Goal: Check status: Check status

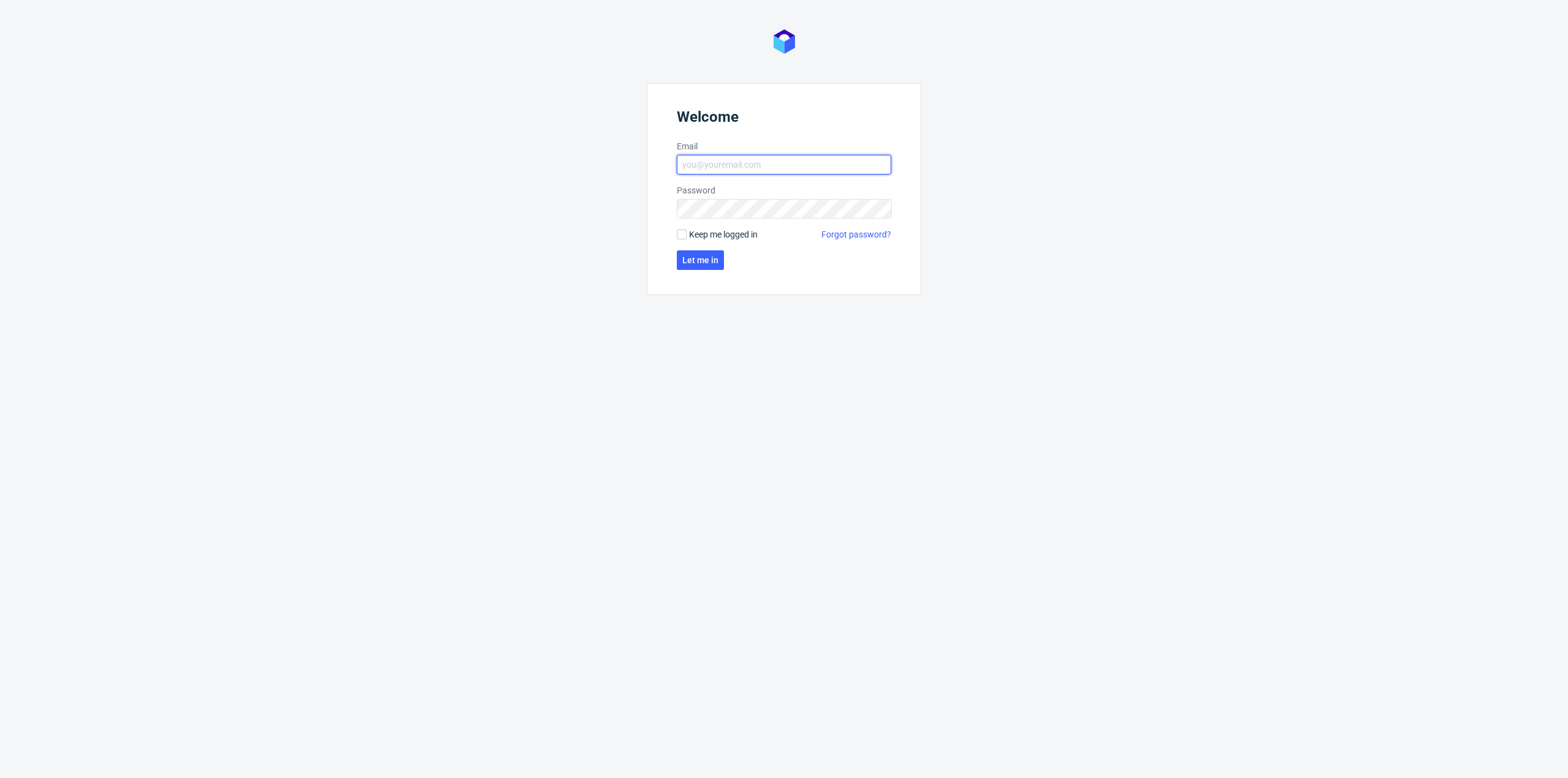
click at [764, 159] on input "Email" at bounding box center [784, 165] width 215 height 20
type input "[PERSON_NAME][EMAIL_ADDRESS][PERSON_NAME][DOMAIN_NAME]"
click at [695, 260] on span "Let me in" at bounding box center [700, 260] width 36 height 9
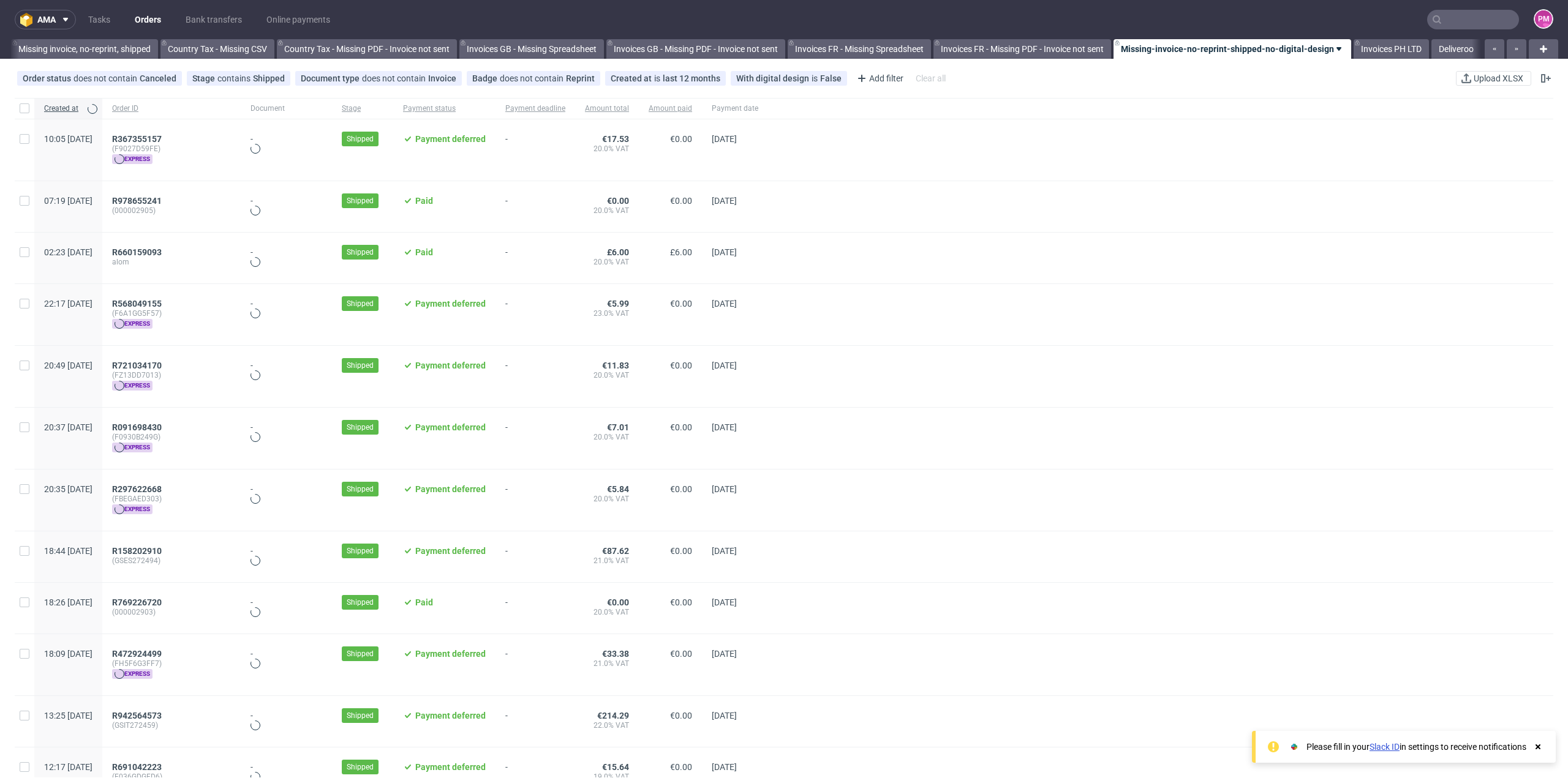
scroll to position [0, 1169]
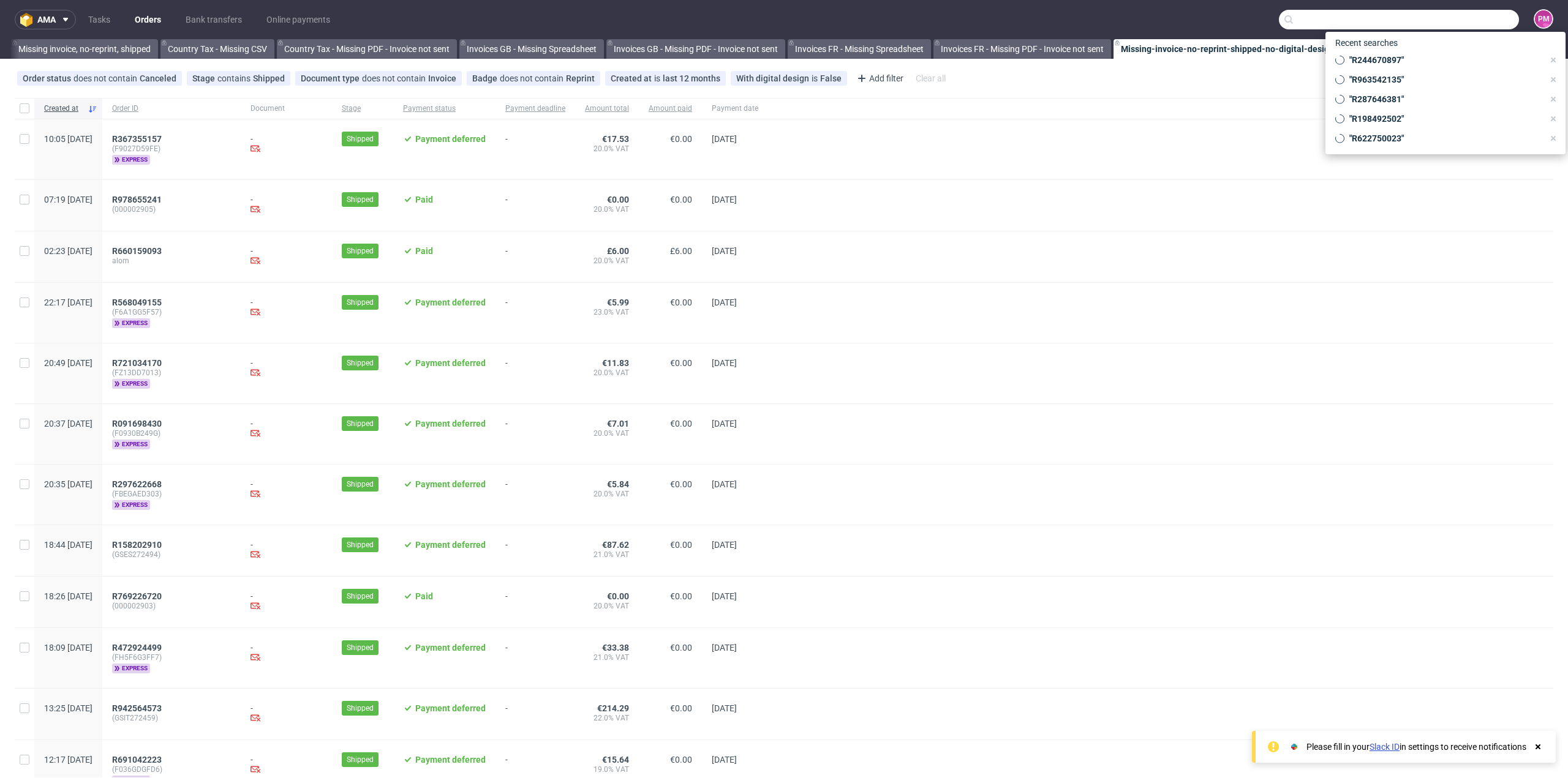
click at [1486, 16] on input "text" at bounding box center [1399, 19] width 240 height 20
paste input "R344626933"
type input "R344626933"
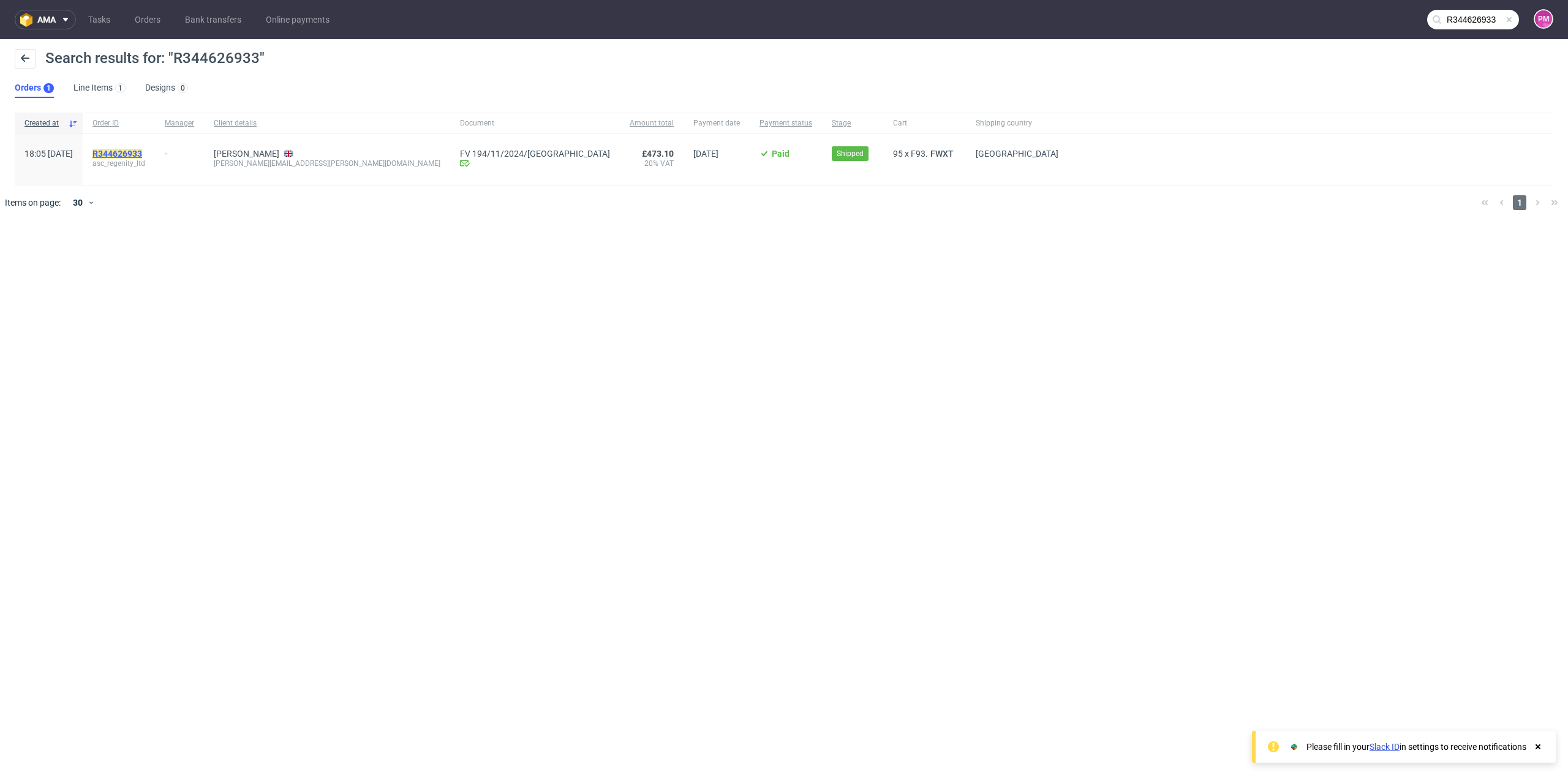
click at [142, 151] on mark "R344626933" at bounding box center [117, 153] width 49 height 9
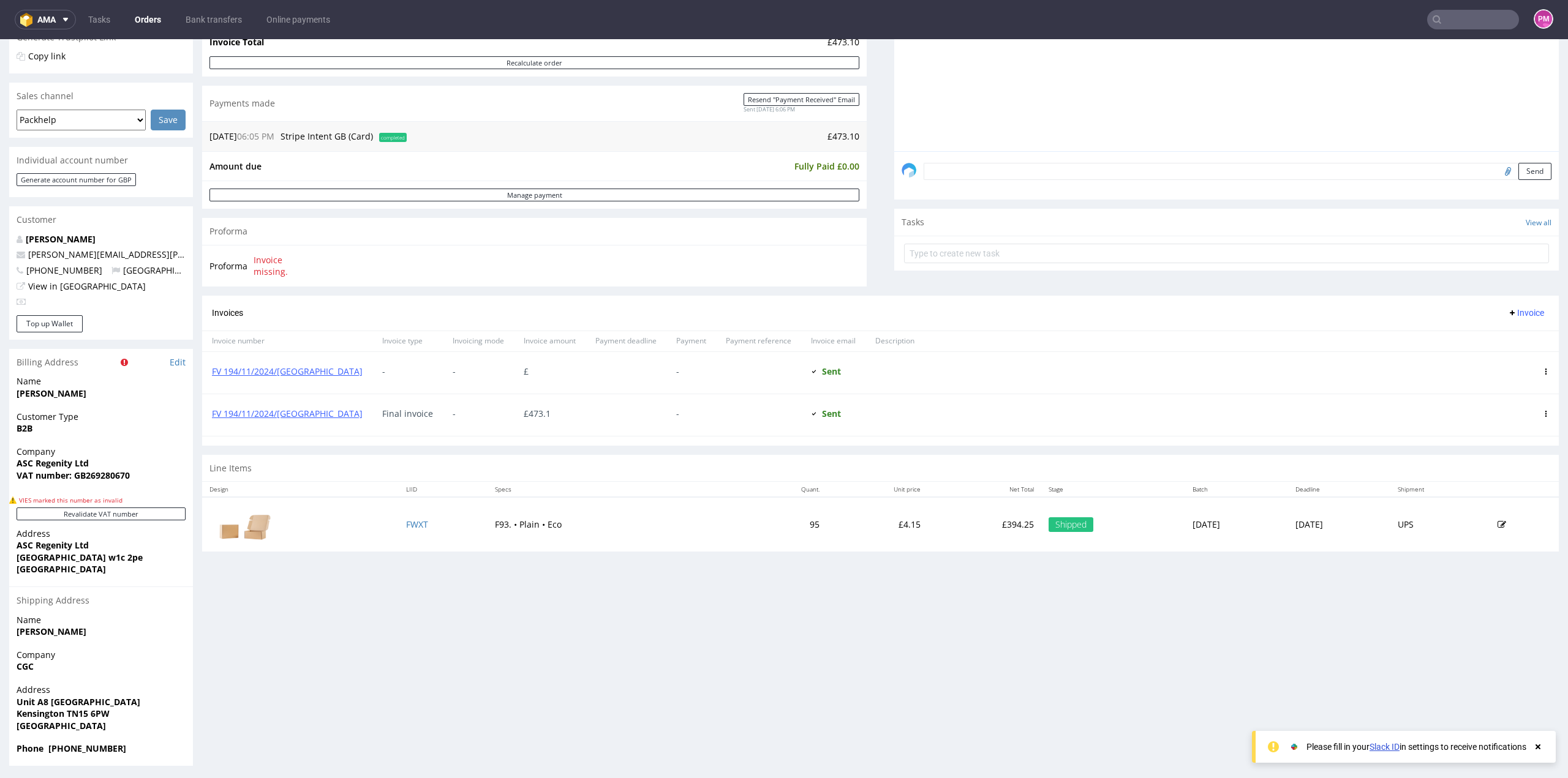
scroll to position [306, 0]
click at [1457, 25] on input "text" at bounding box center [1473, 19] width 92 height 20
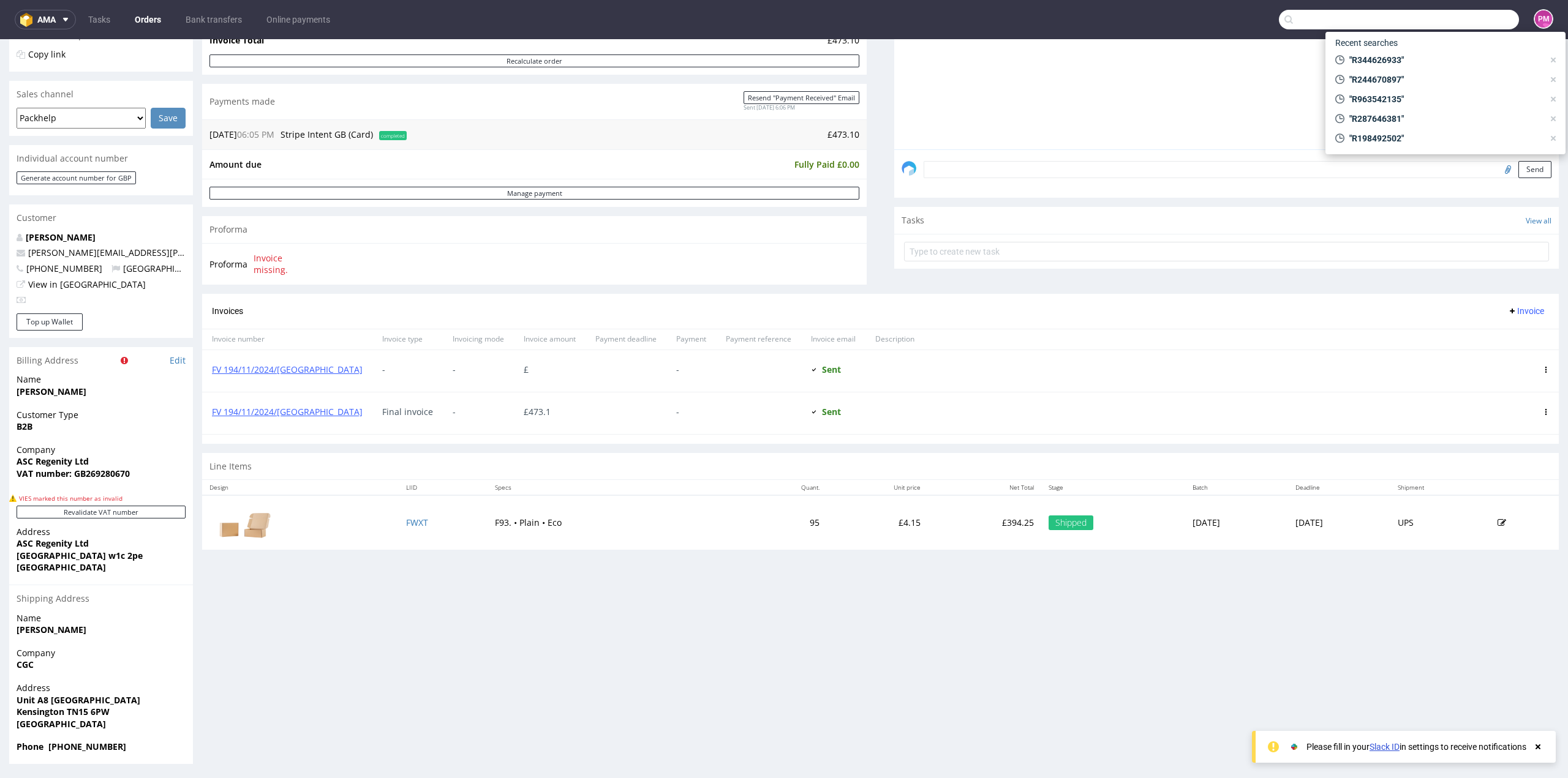
paste input "R025090143"
type input "R025090143"
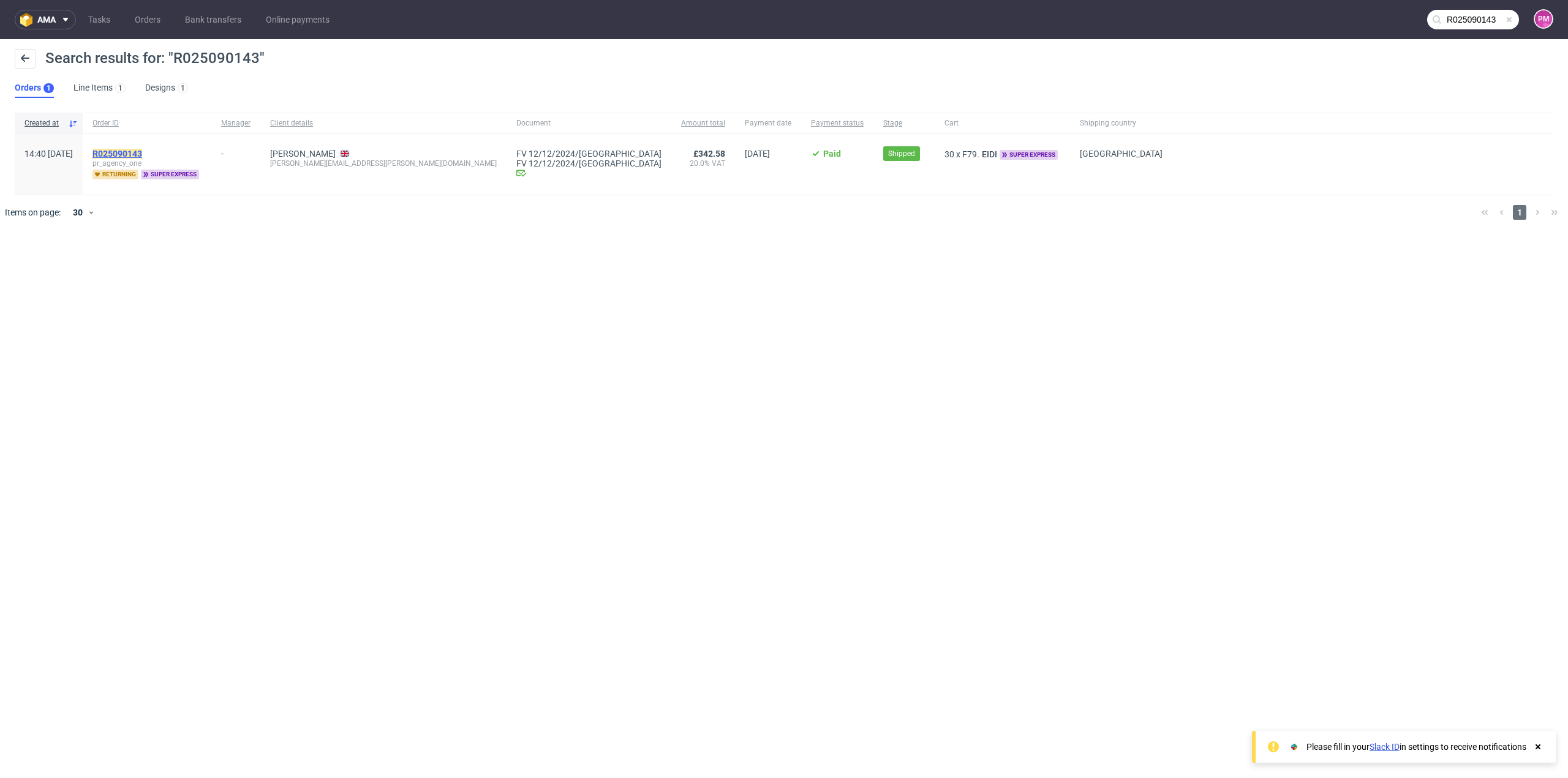
click at [136, 149] on mark "R025090143" at bounding box center [117, 153] width 49 height 9
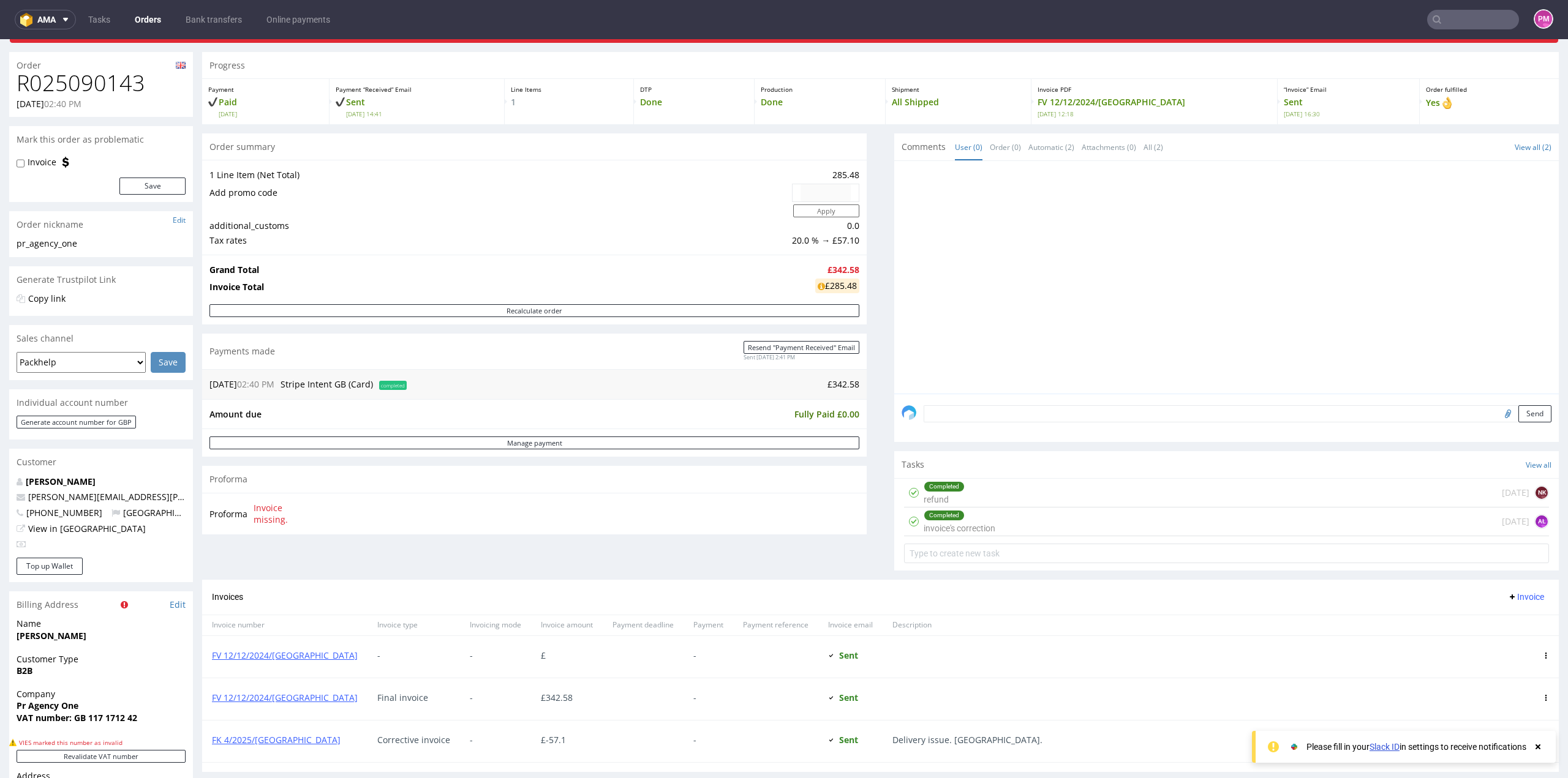
scroll to position [122, 0]
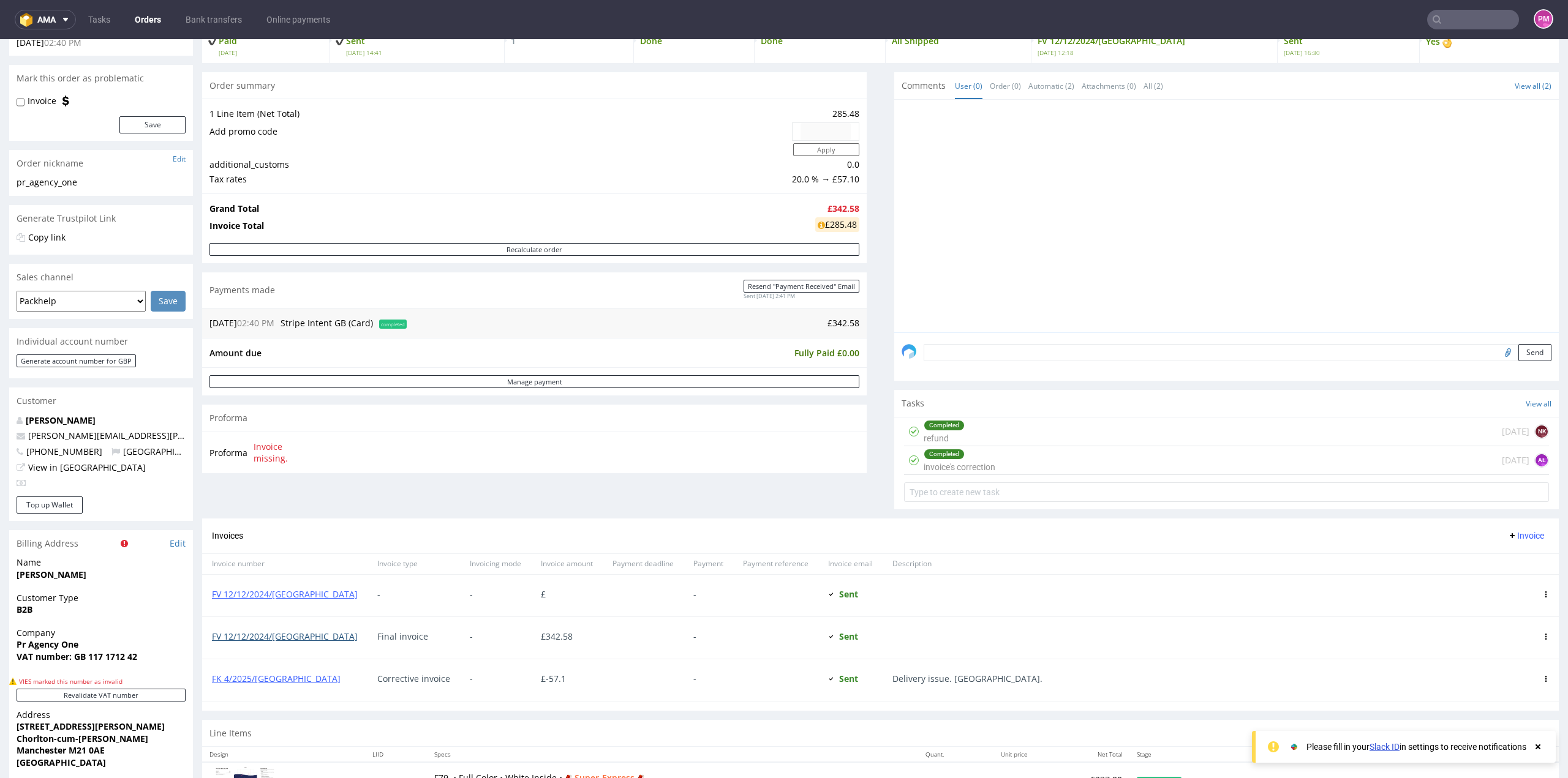
click at [267, 635] on link "FV 12/12/2024/[GEOGRAPHIC_DATA]" at bounding box center [285, 636] width 146 height 11
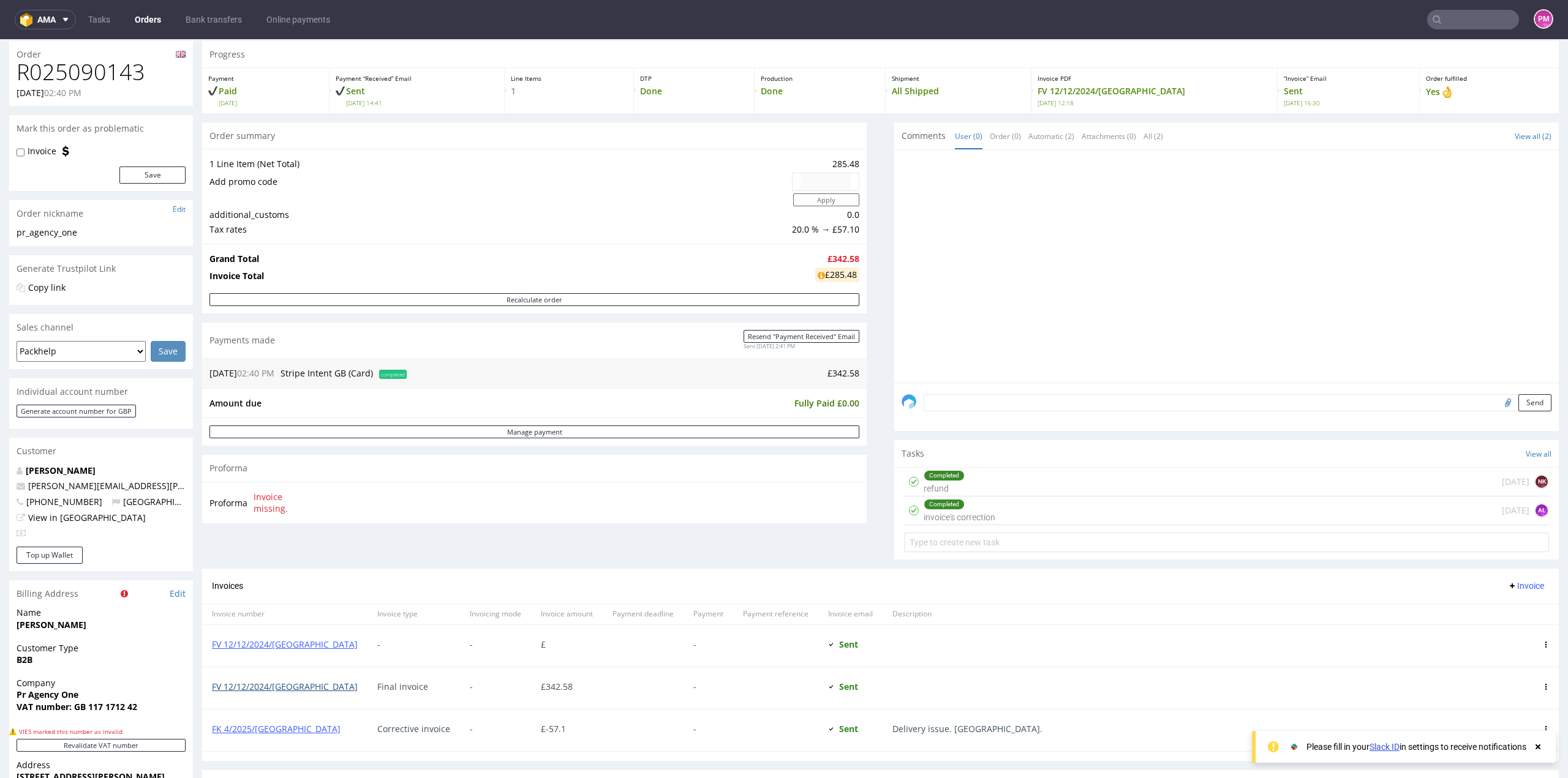
scroll to position [0, 0]
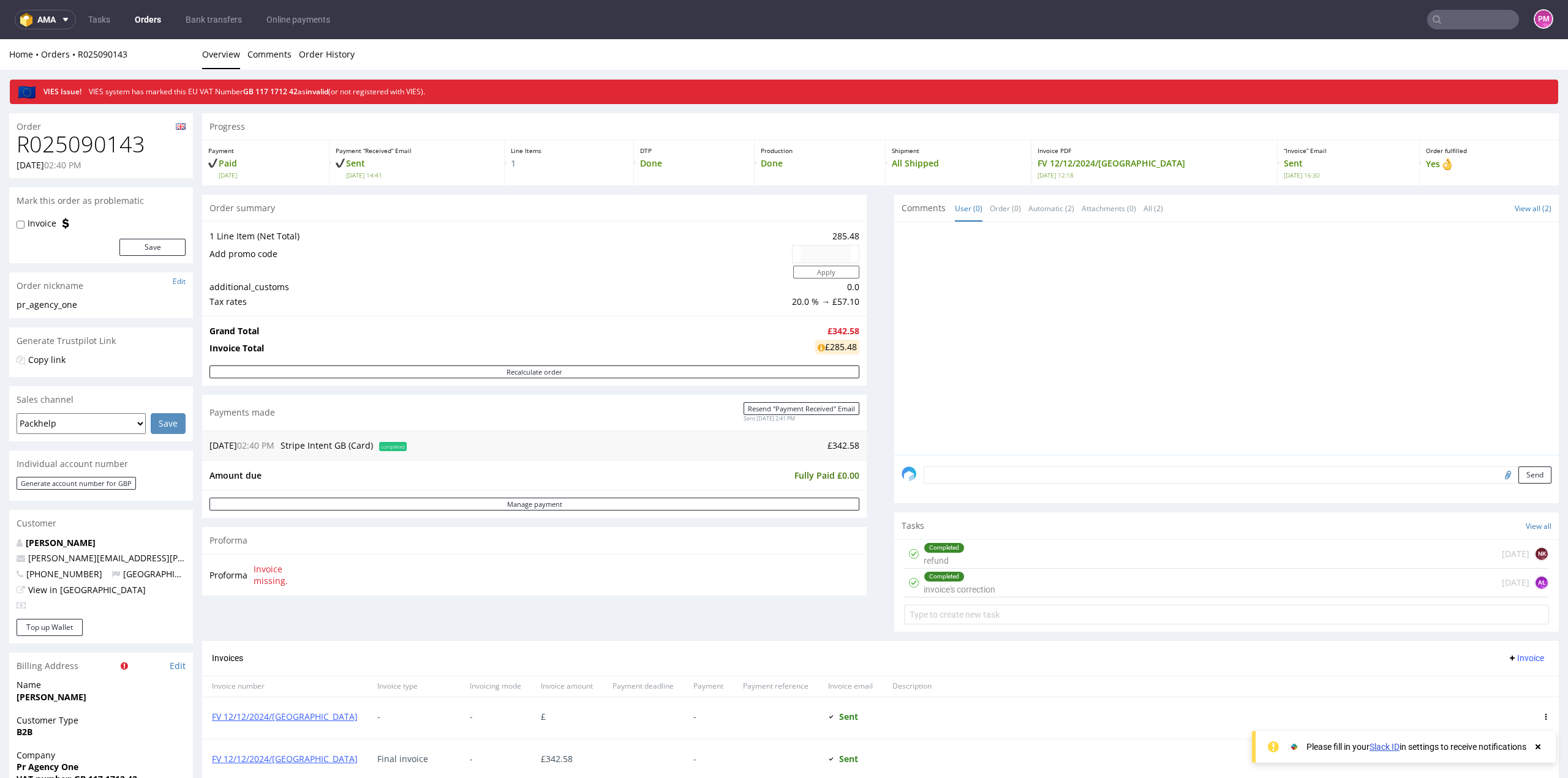
click at [1467, 18] on input "text" at bounding box center [1473, 19] width 92 height 20
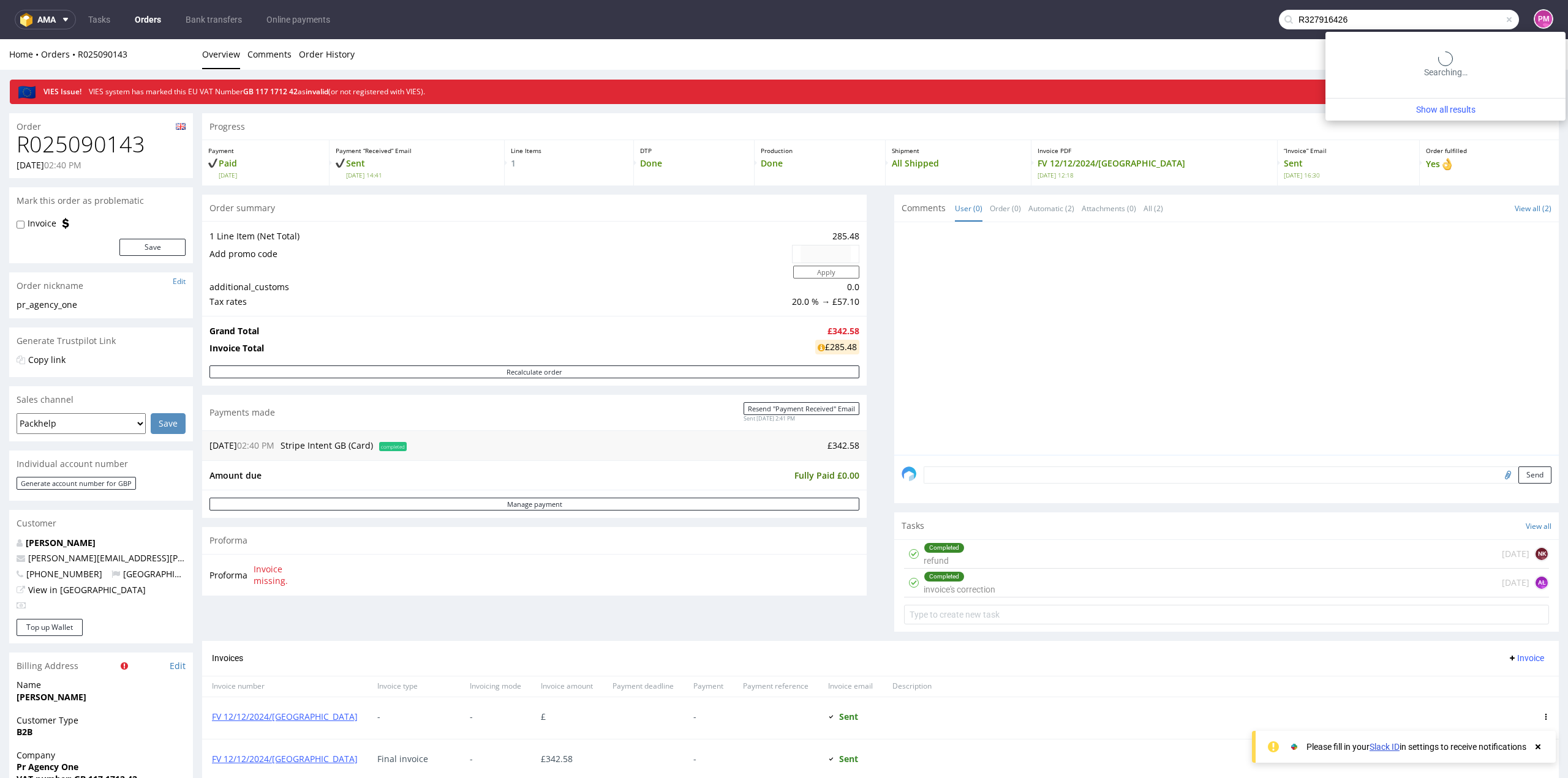
type input "R327916426"
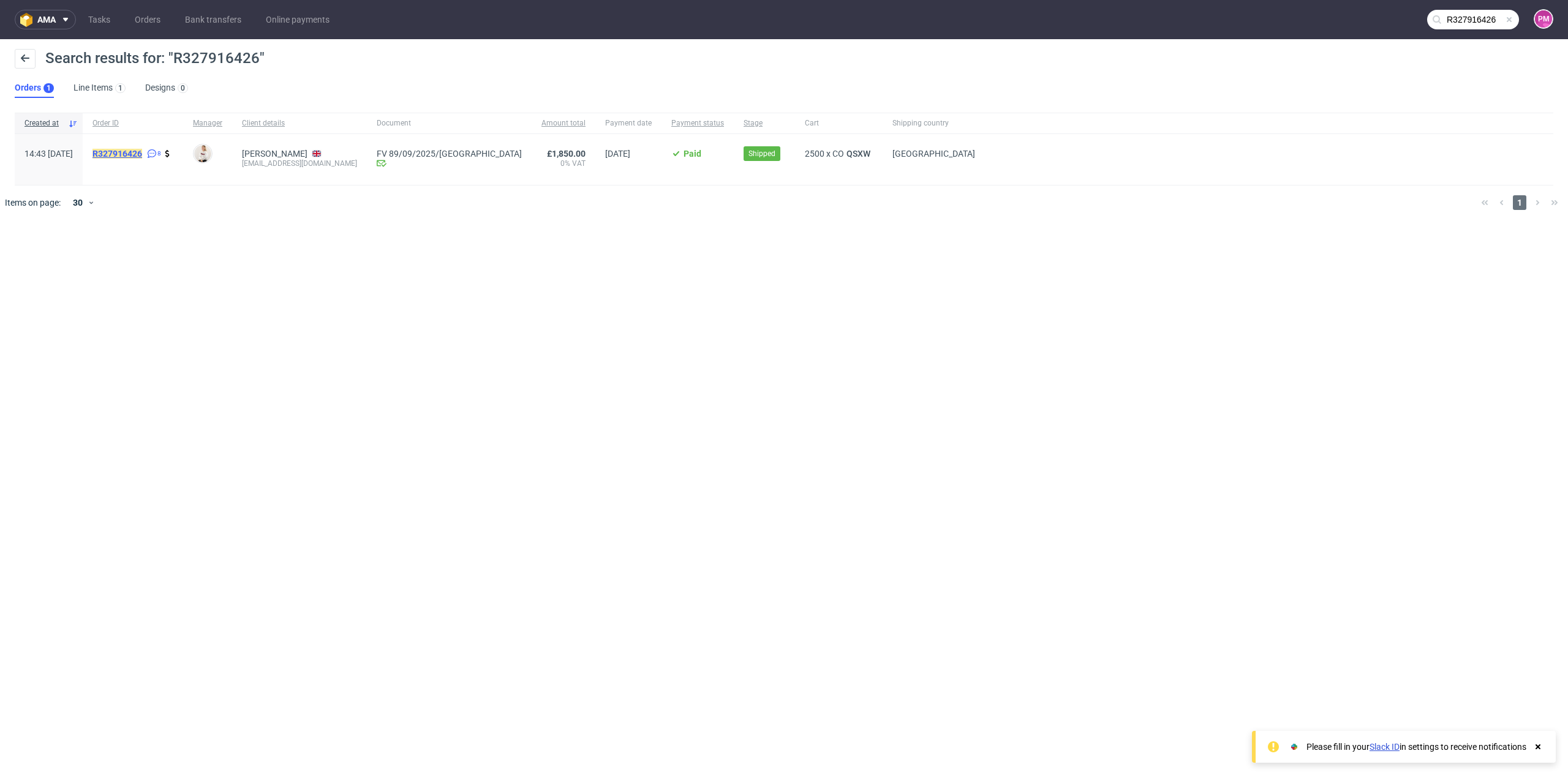
click at [142, 149] on mark "R327916426" at bounding box center [117, 153] width 49 height 9
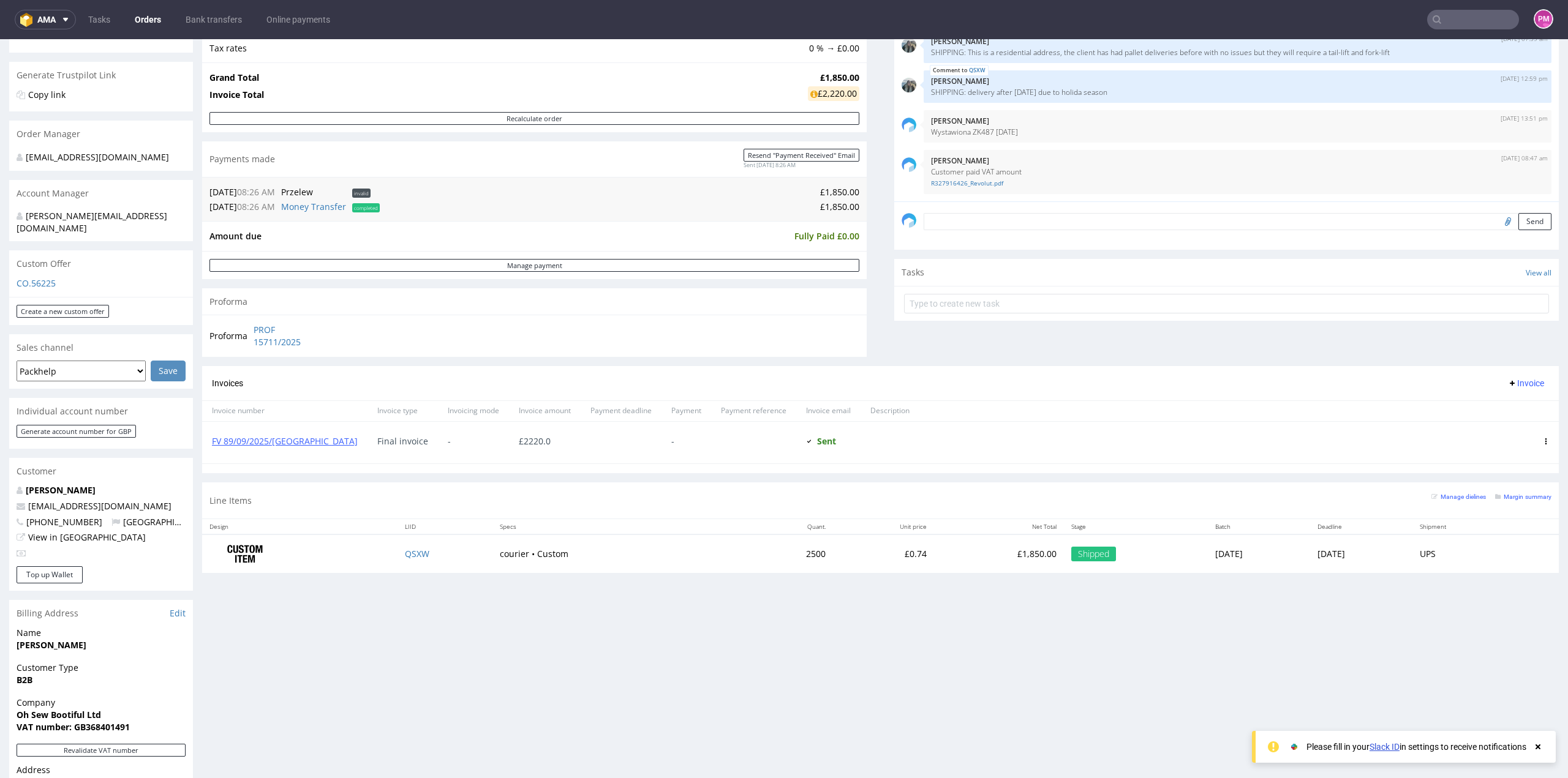
scroll to position [245, 0]
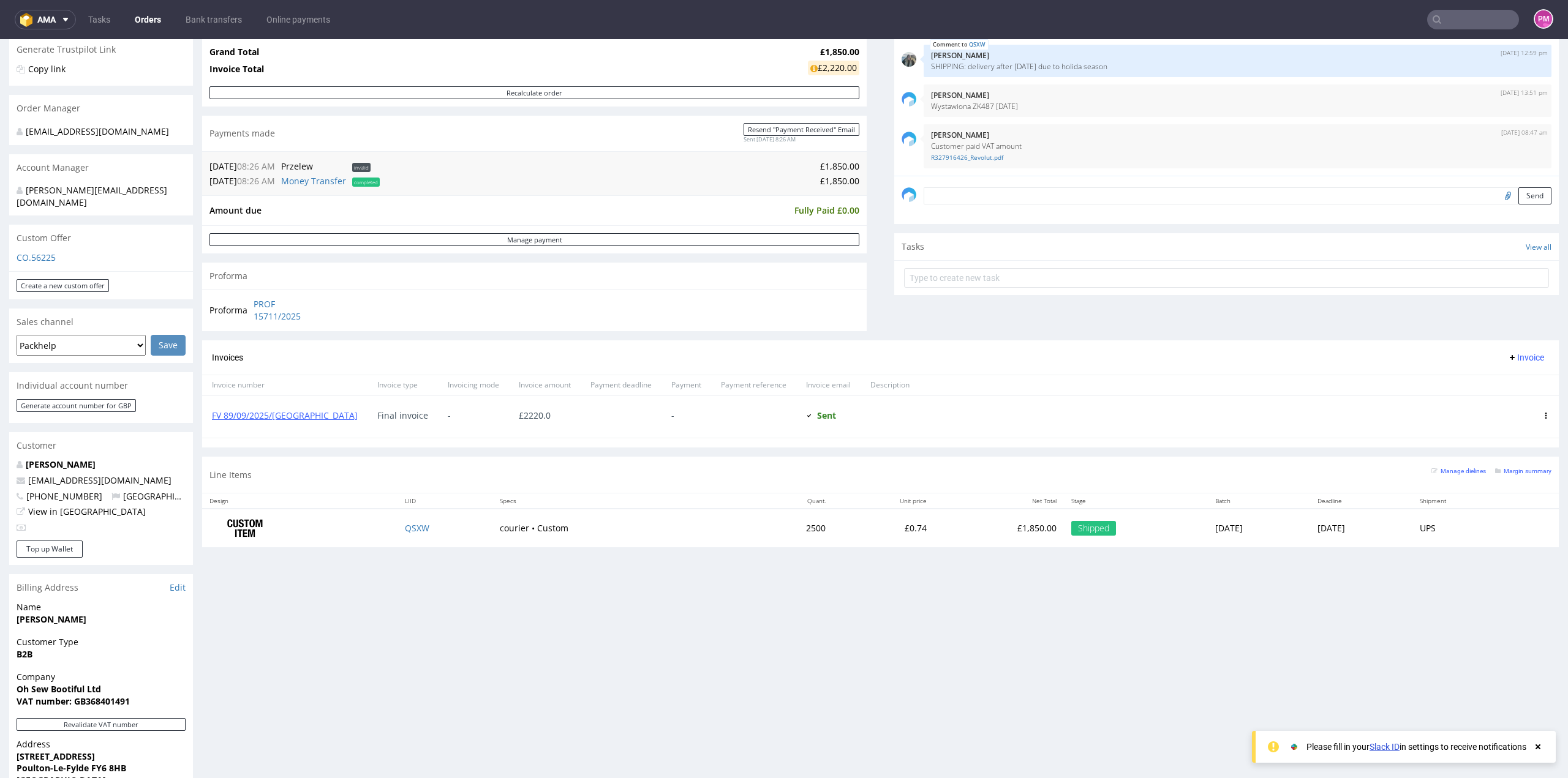
click at [1483, 18] on input "text" at bounding box center [1473, 19] width 92 height 20
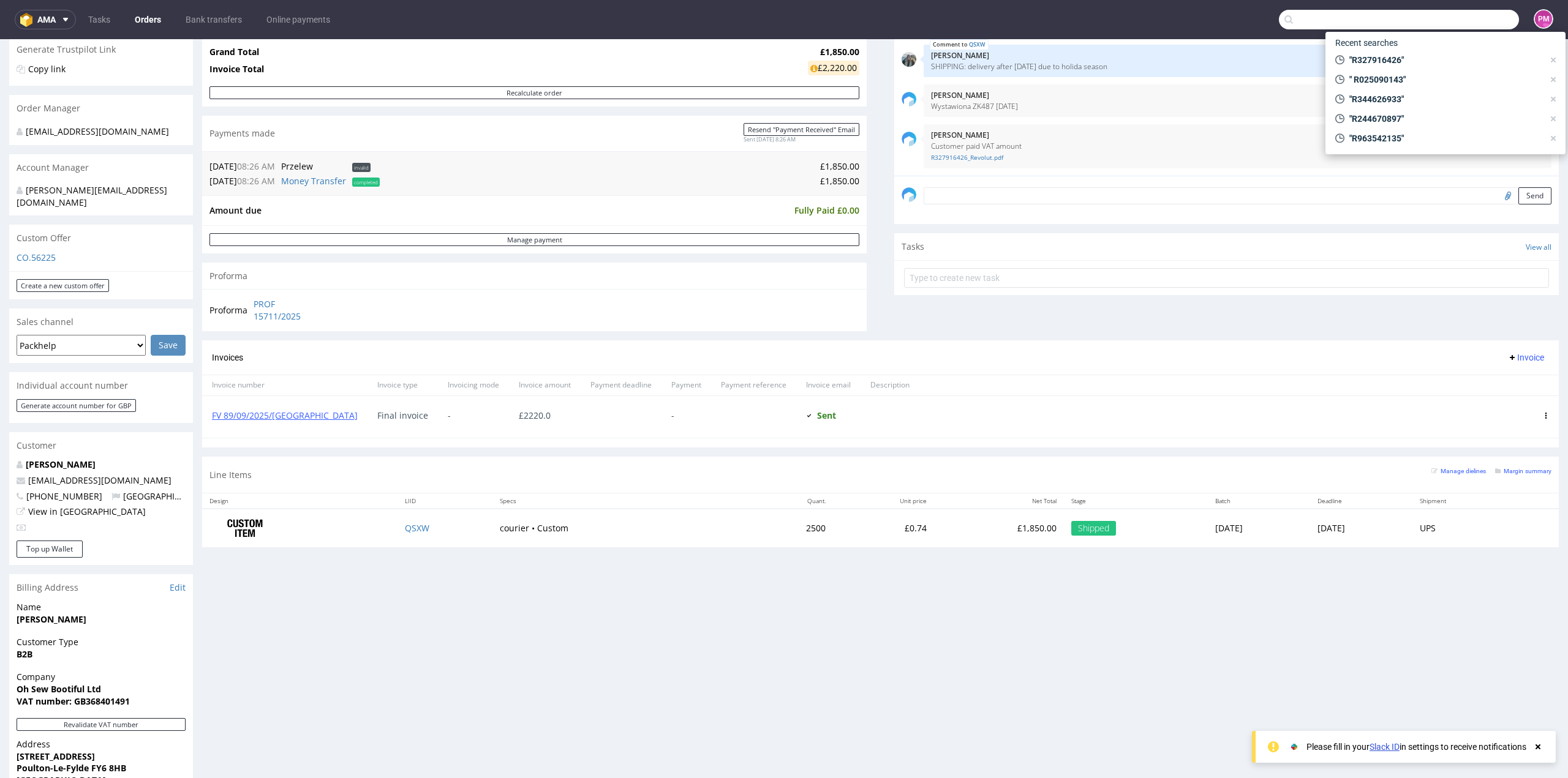
paste input "R743315355"
type input "R743315355"
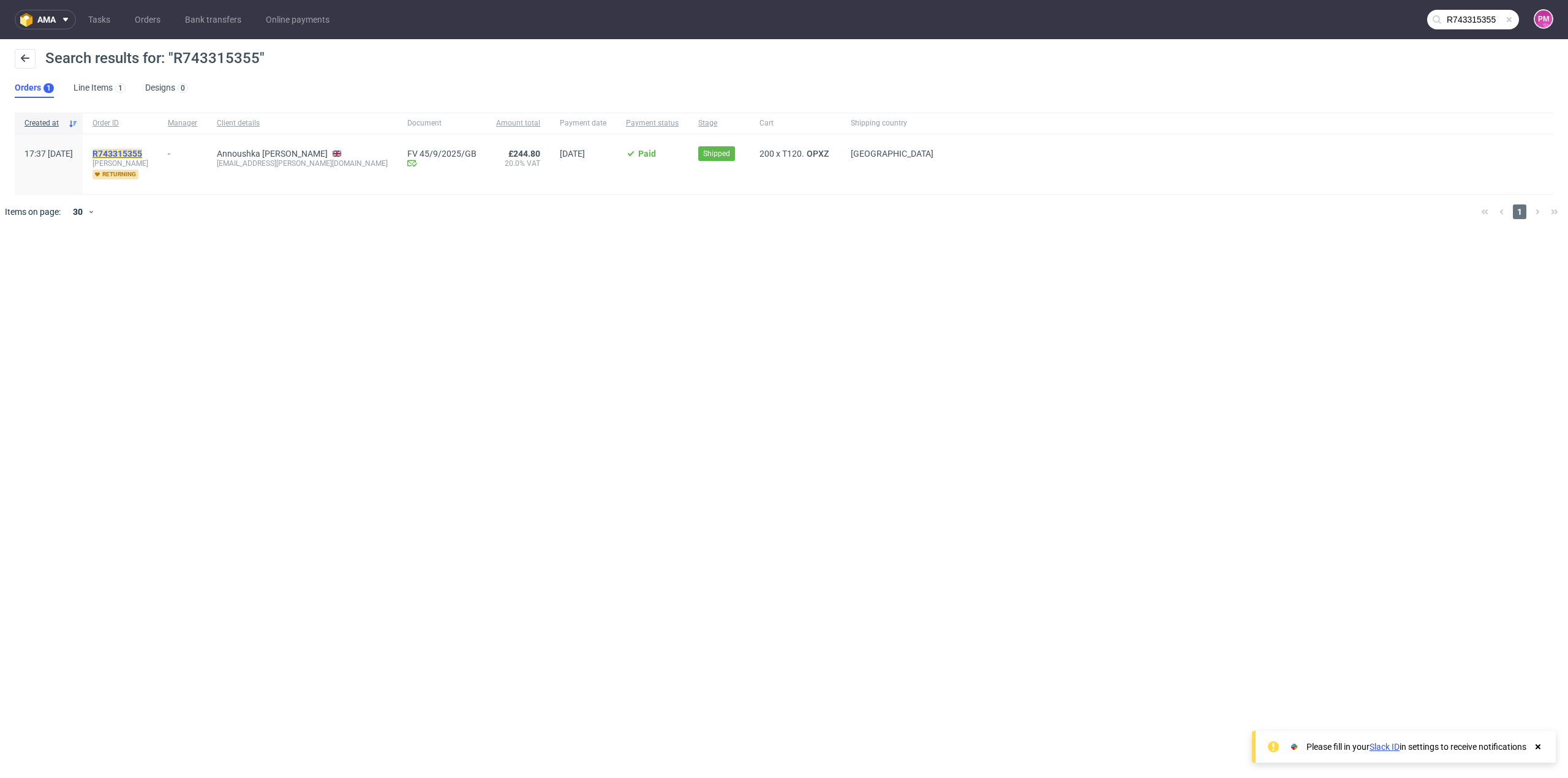
click at [137, 152] on mark "R743315355" at bounding box center [117, 153] width 49 height 9
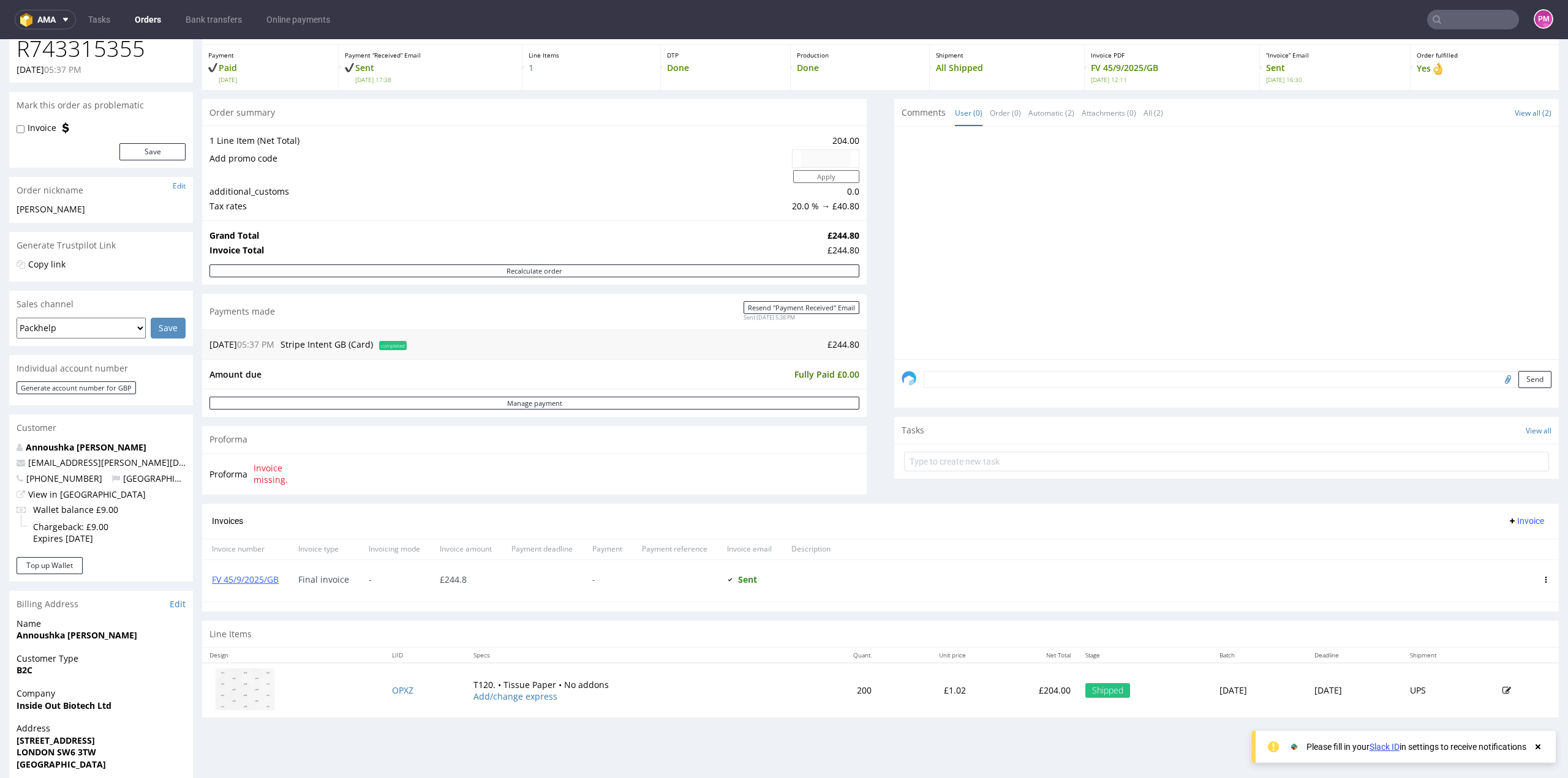
scroll to position [122, 0]
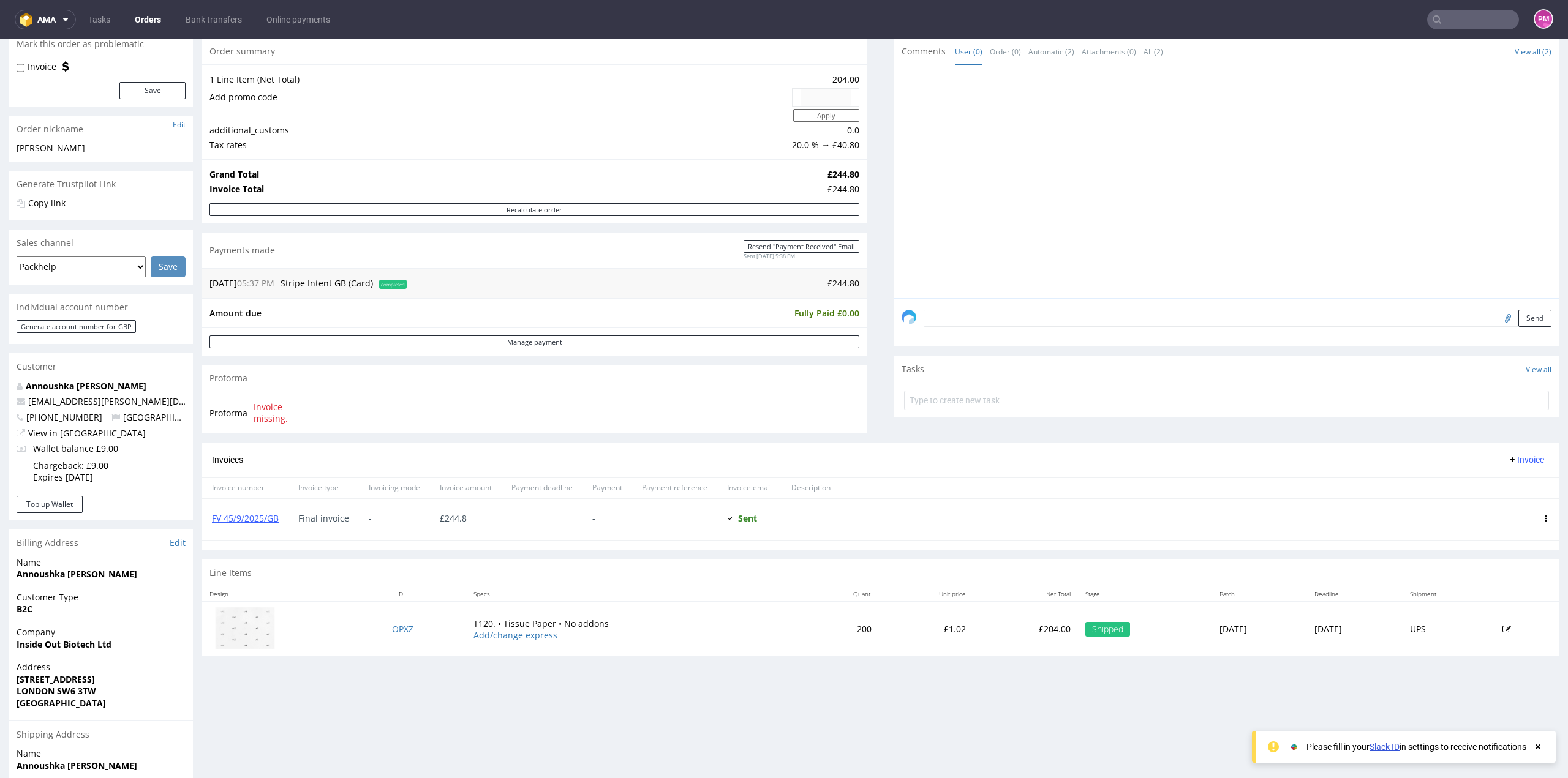
click at [237, 631] on img at bounding box center [245, 629] width 61 height 44
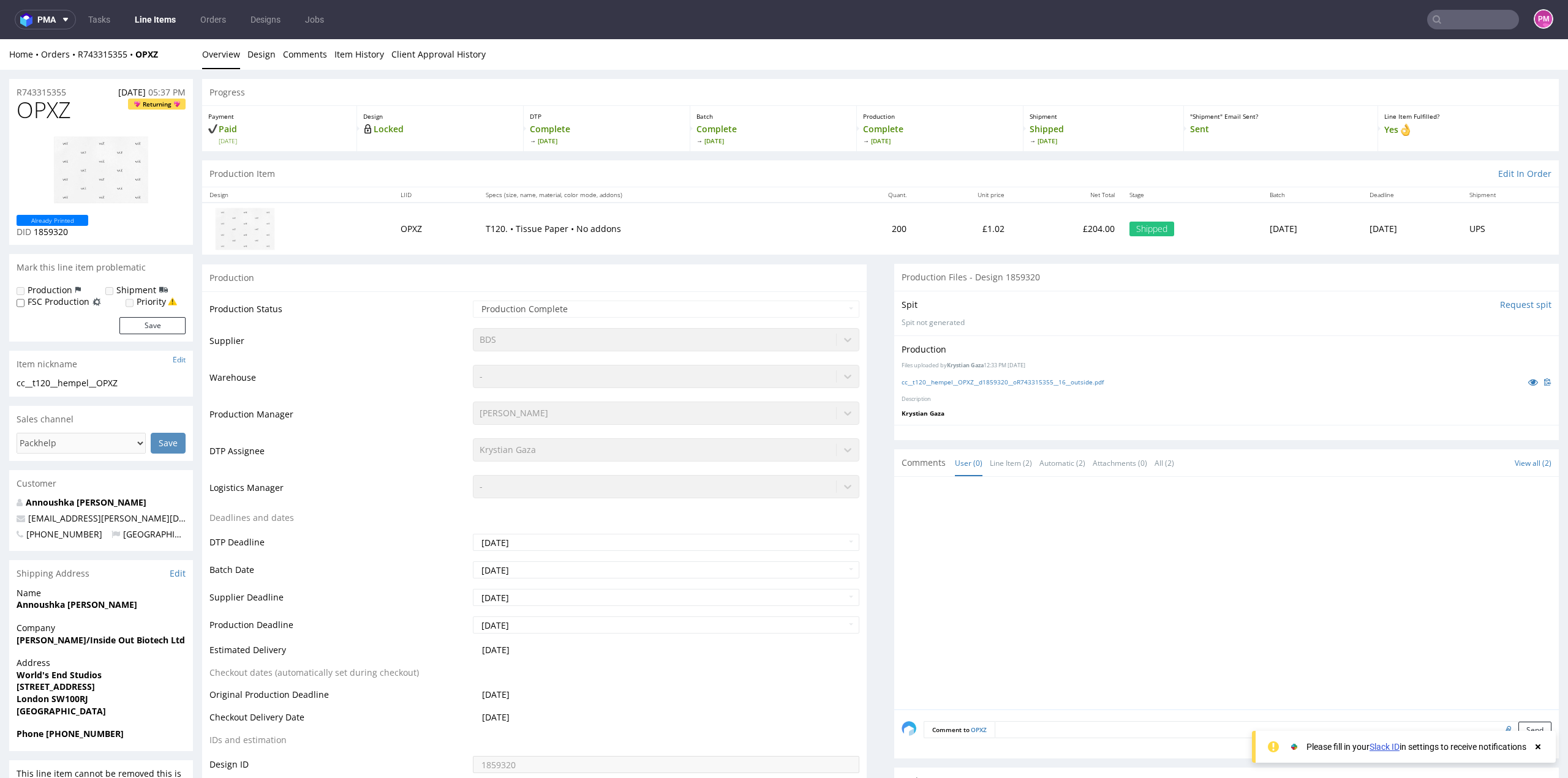
click at [106, 176] on img at bounding box center [101, 170] width 98 height 70
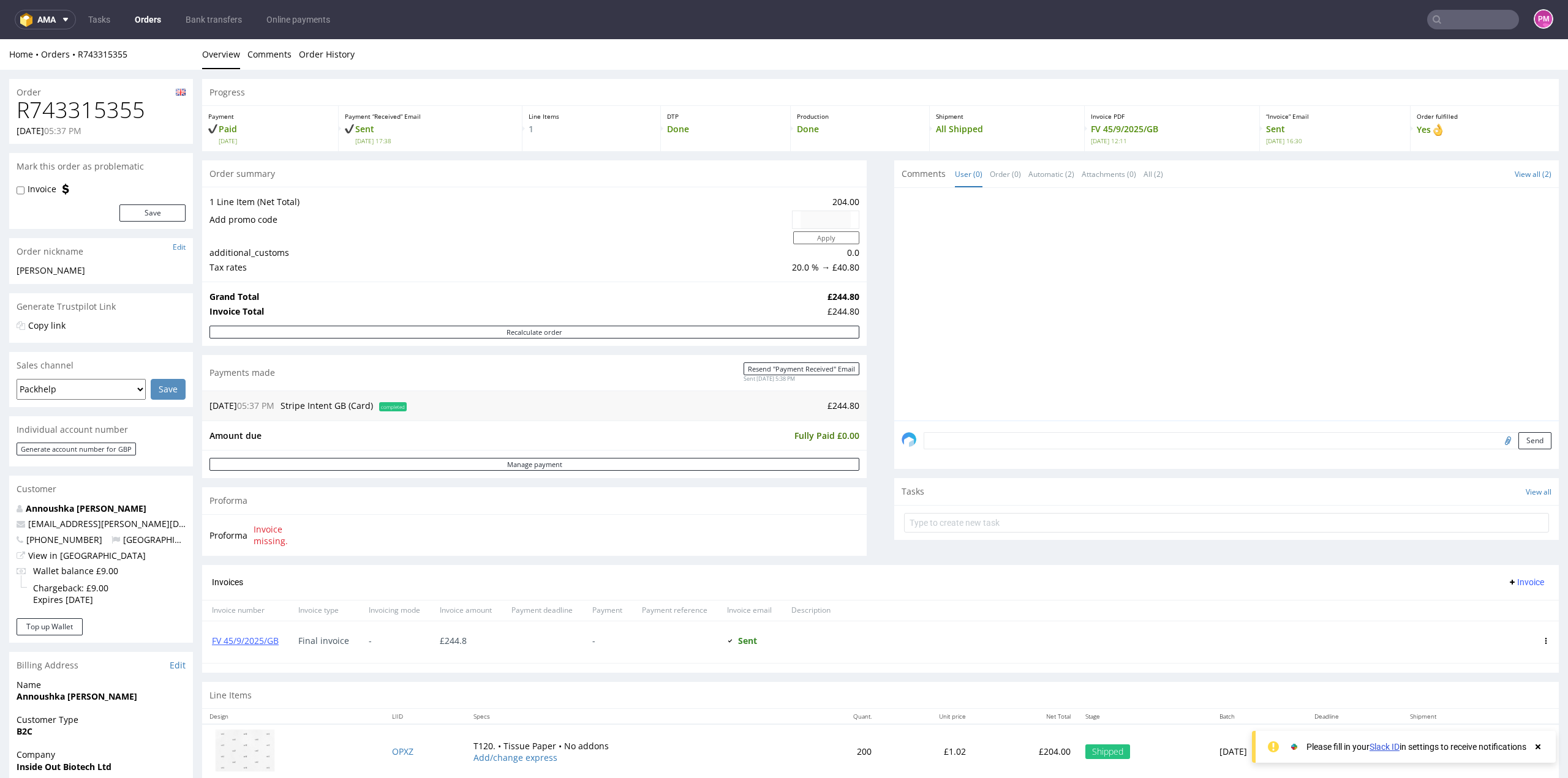
scroll to position [61, 0]
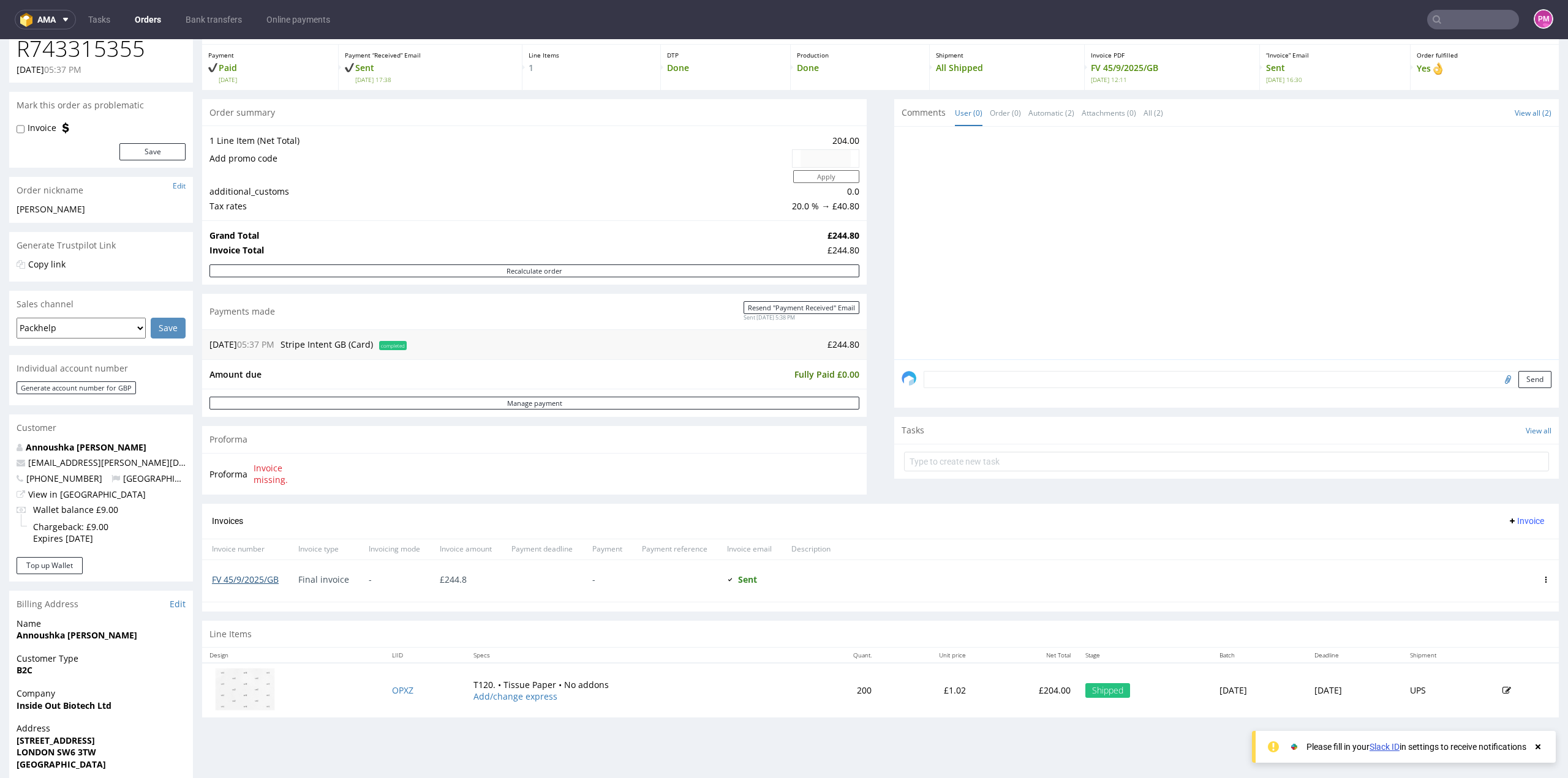
click at [270, 576] on link "FV 45/9/2025/GB" at bounding box center [245, 579] width 66 height 11
click at [1464, 27] on input "text" at bounding box center [1473, 19] width 92 height 20
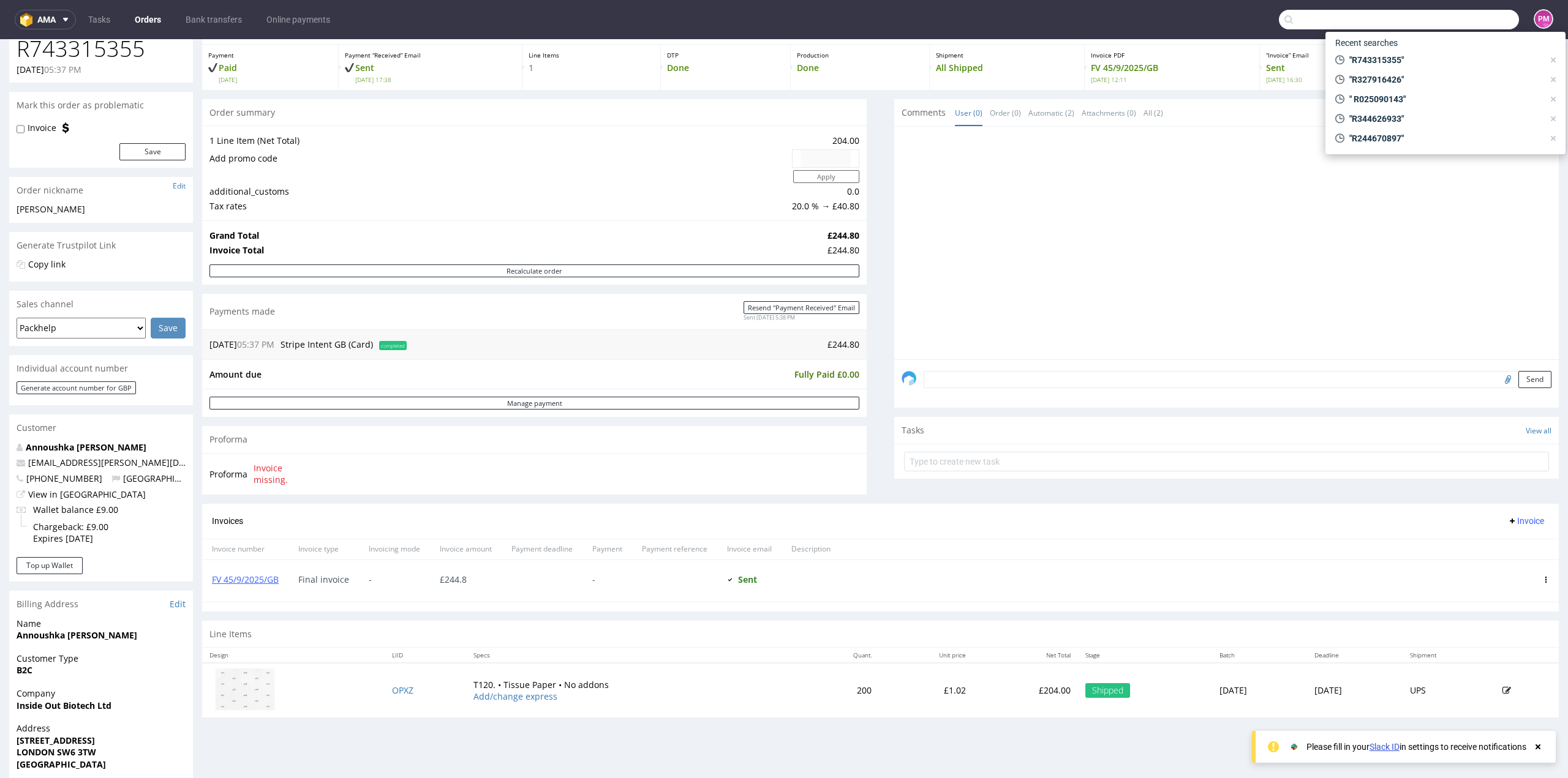
paste input "R277826851"
type input "R277826851"
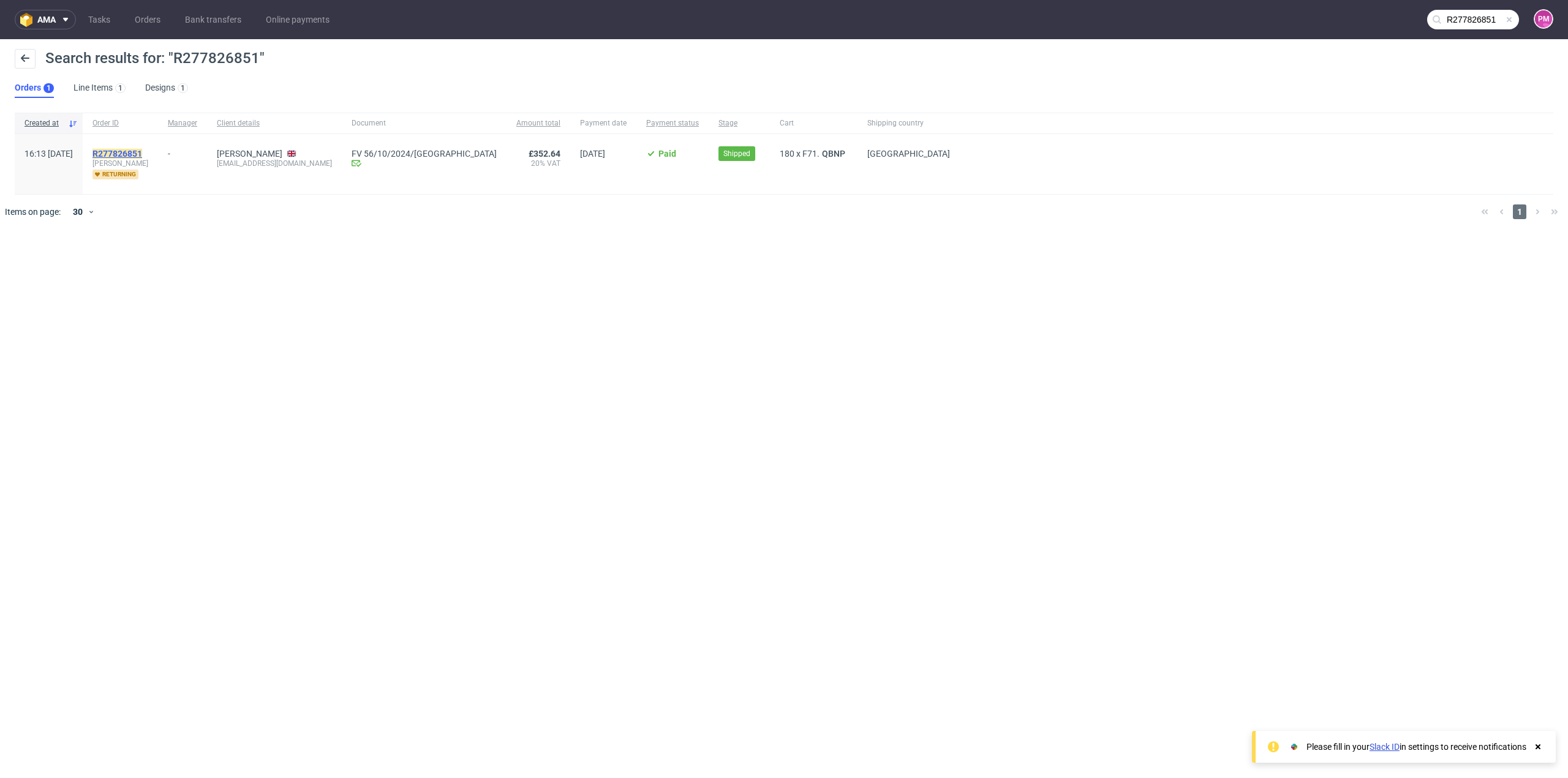
click at [142, 153] on mark "R277826851" at bounding box center [117, 153] width 49 height 9
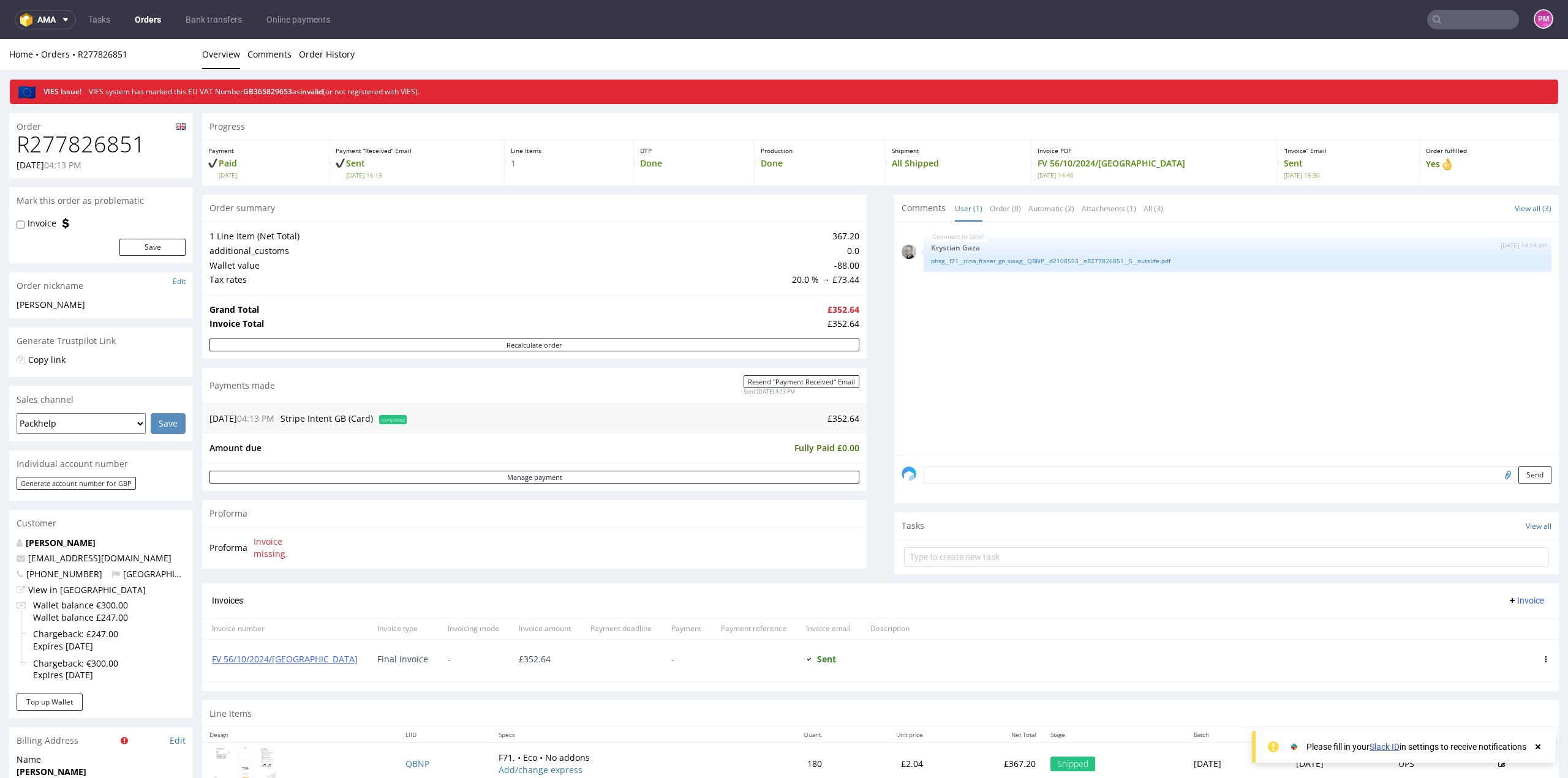
scroll to position [61, 0]
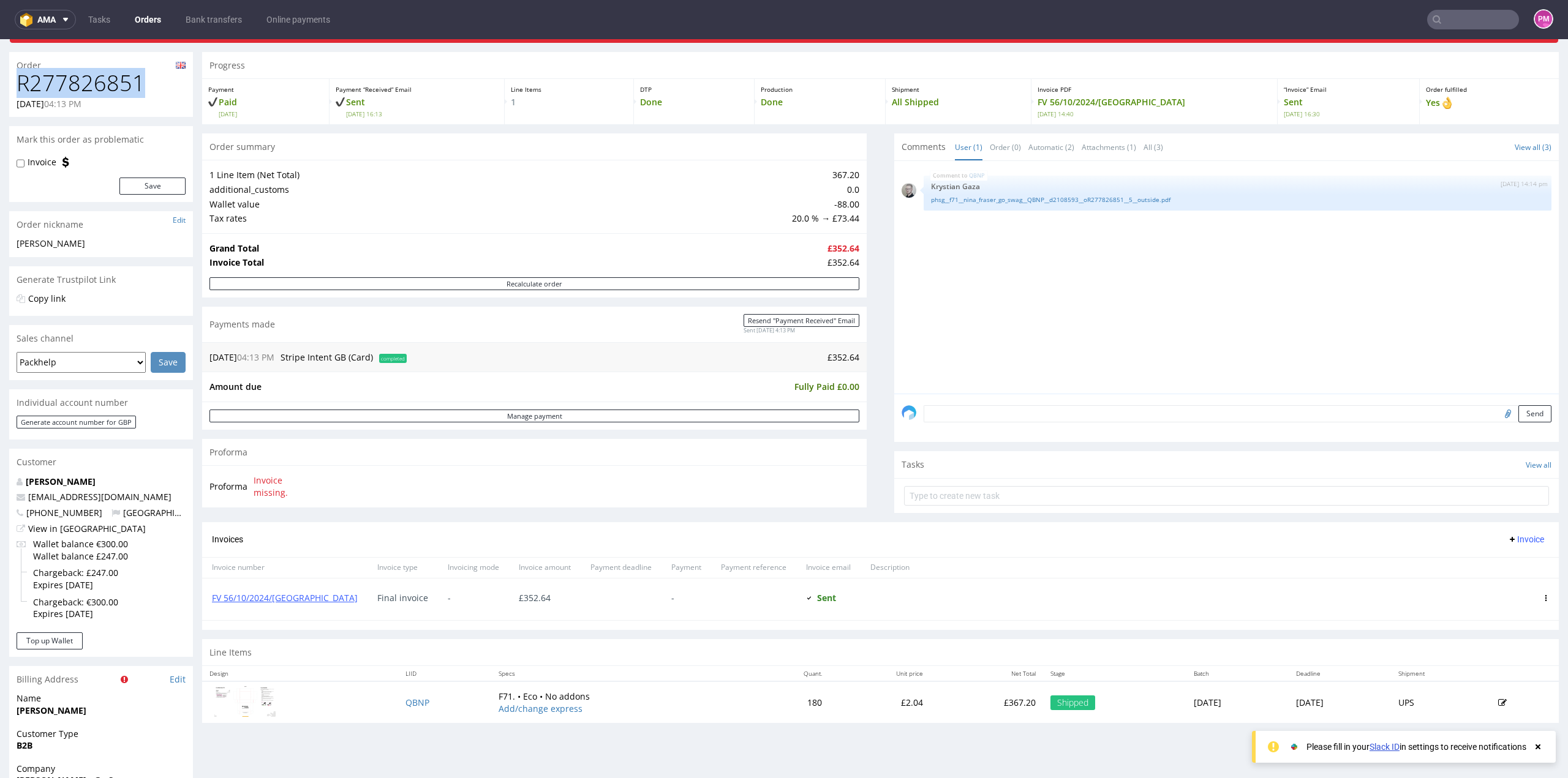
drag, startPoint x: 137, startPoint y: 79, endPoint x: 9, endPoint y: 80, distance: 128.0
click at [9, 80] on div "R277826851 [DATE] 04:13 PM" at bounding box center [101, 94] width 184 height 46
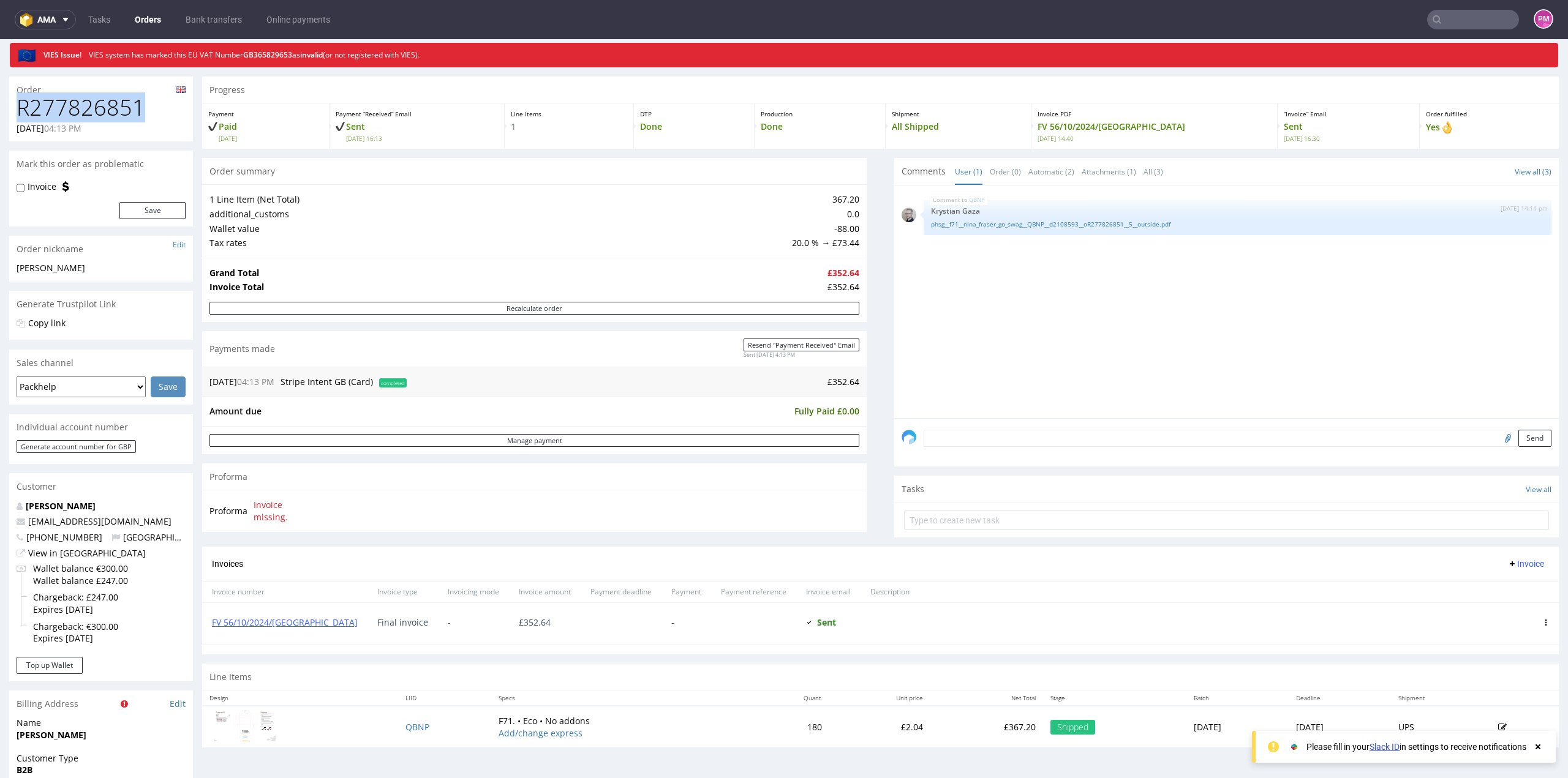
scroll to position [0, 0]
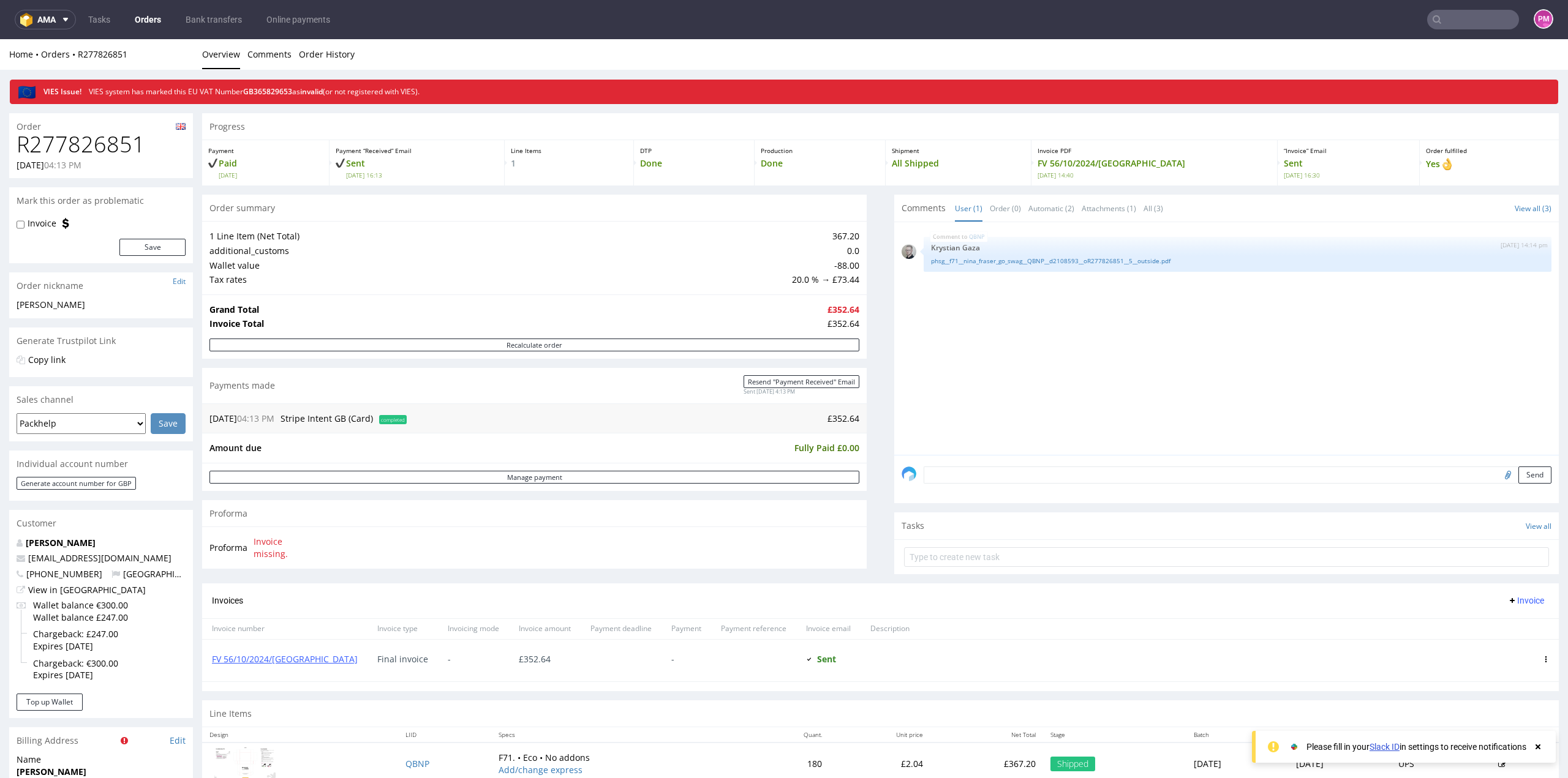
click at [1051, 767] on div "Shipped" at bounding box center [1073, 764] width 45 height 15
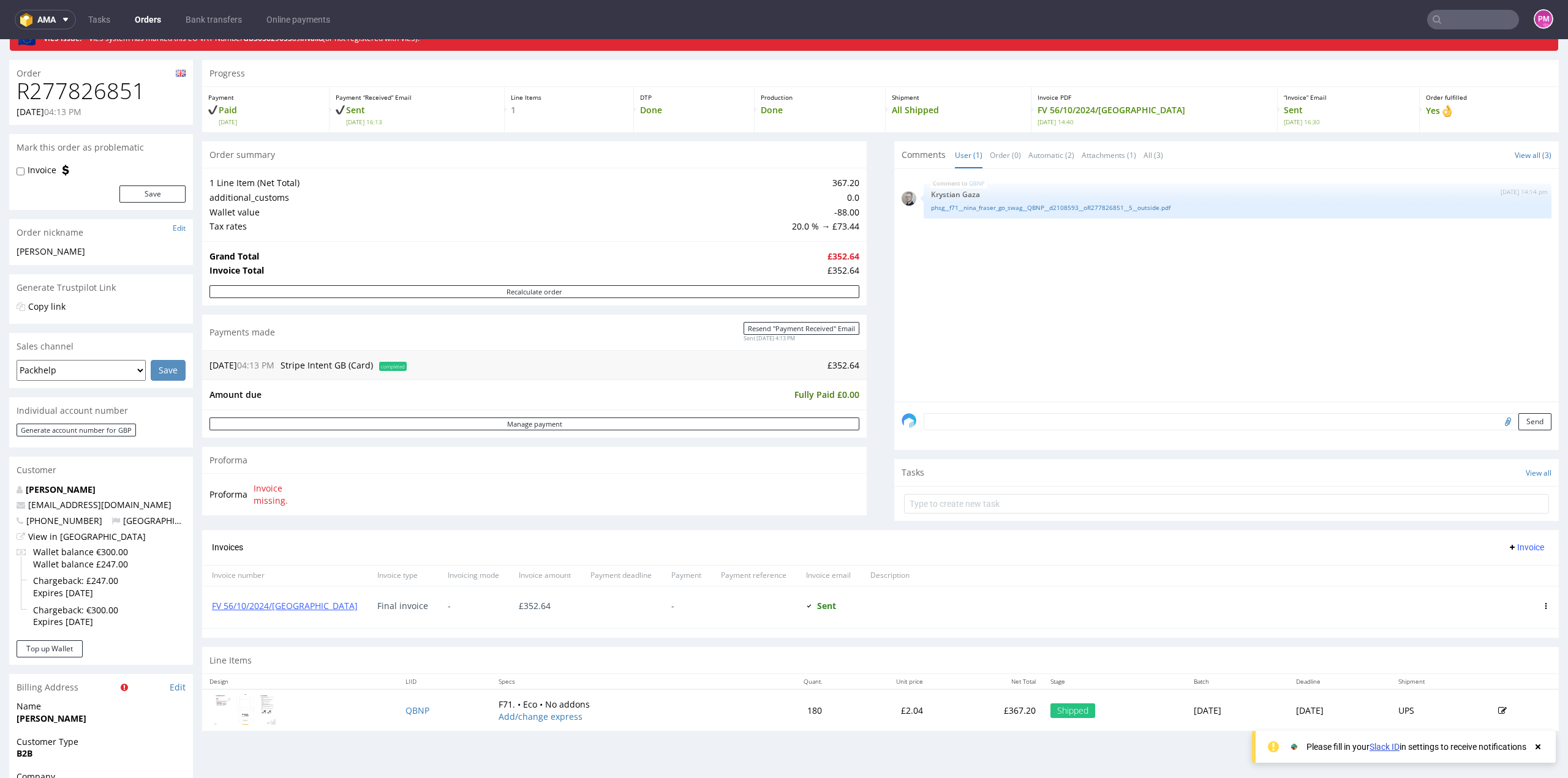
scroll to position [122, 0]
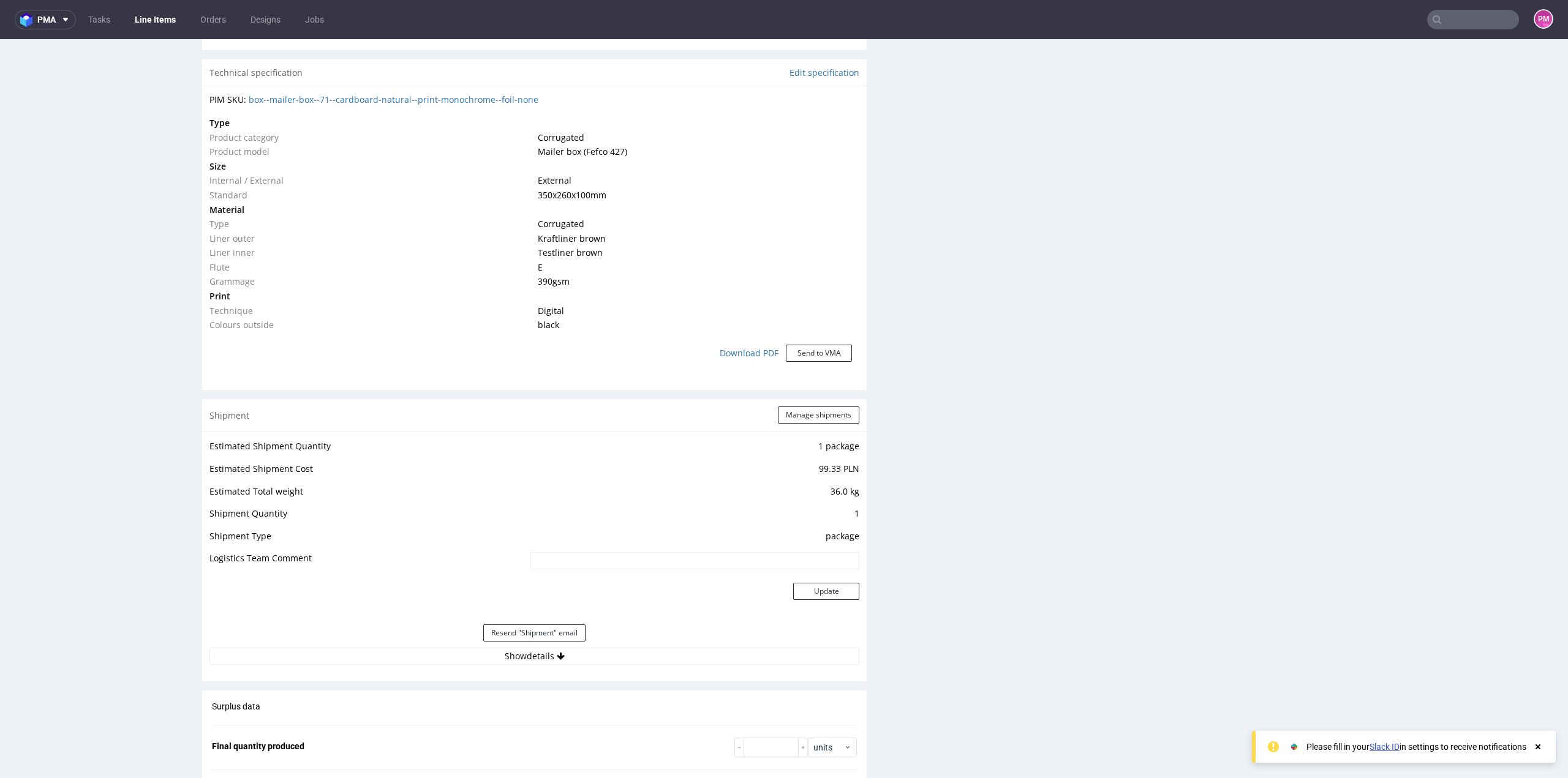
scroll to position [857, 0]
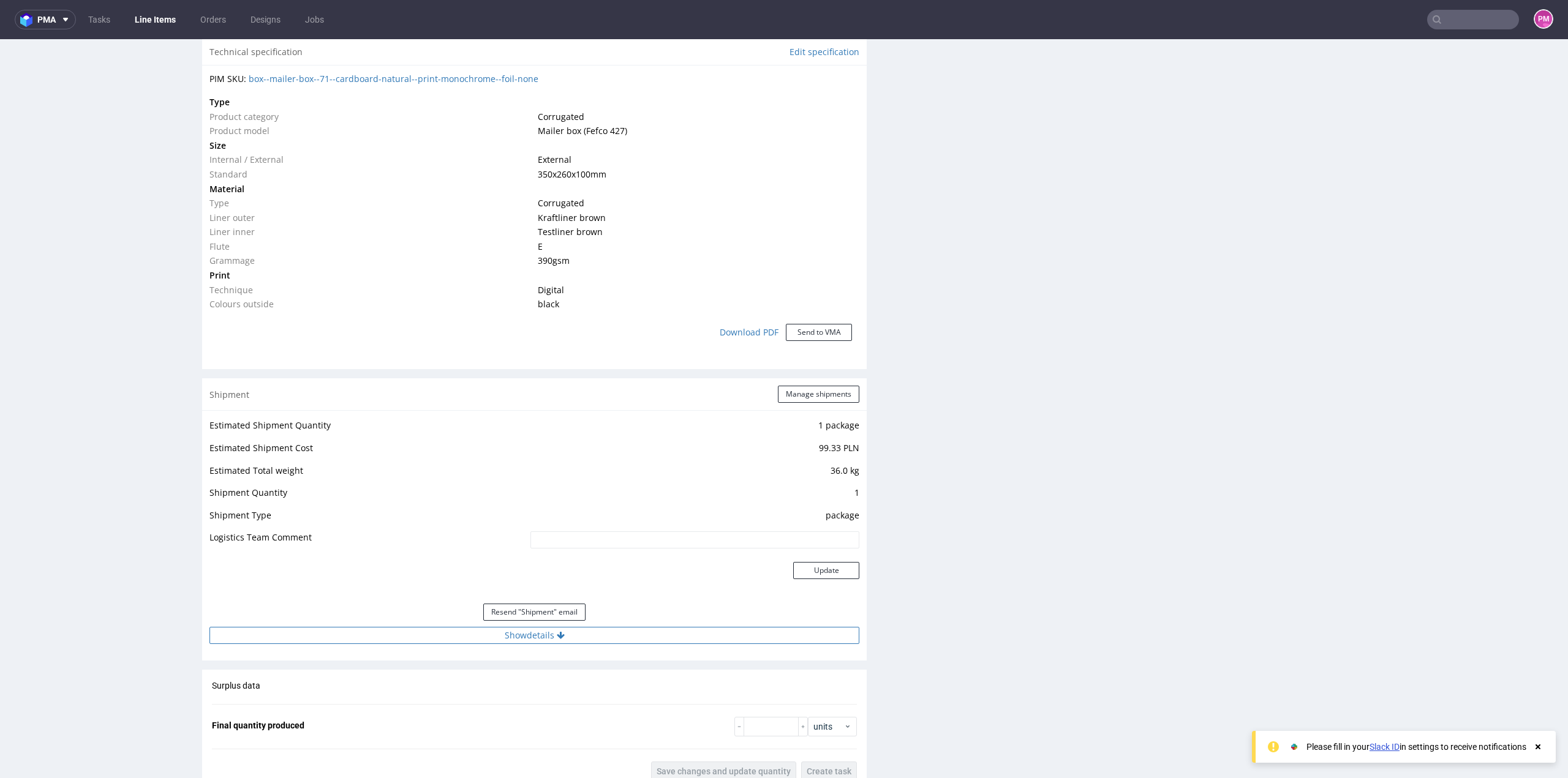
click at [533, 637] on button "Show details" at bounding box center [534, 635] width 650 height 17
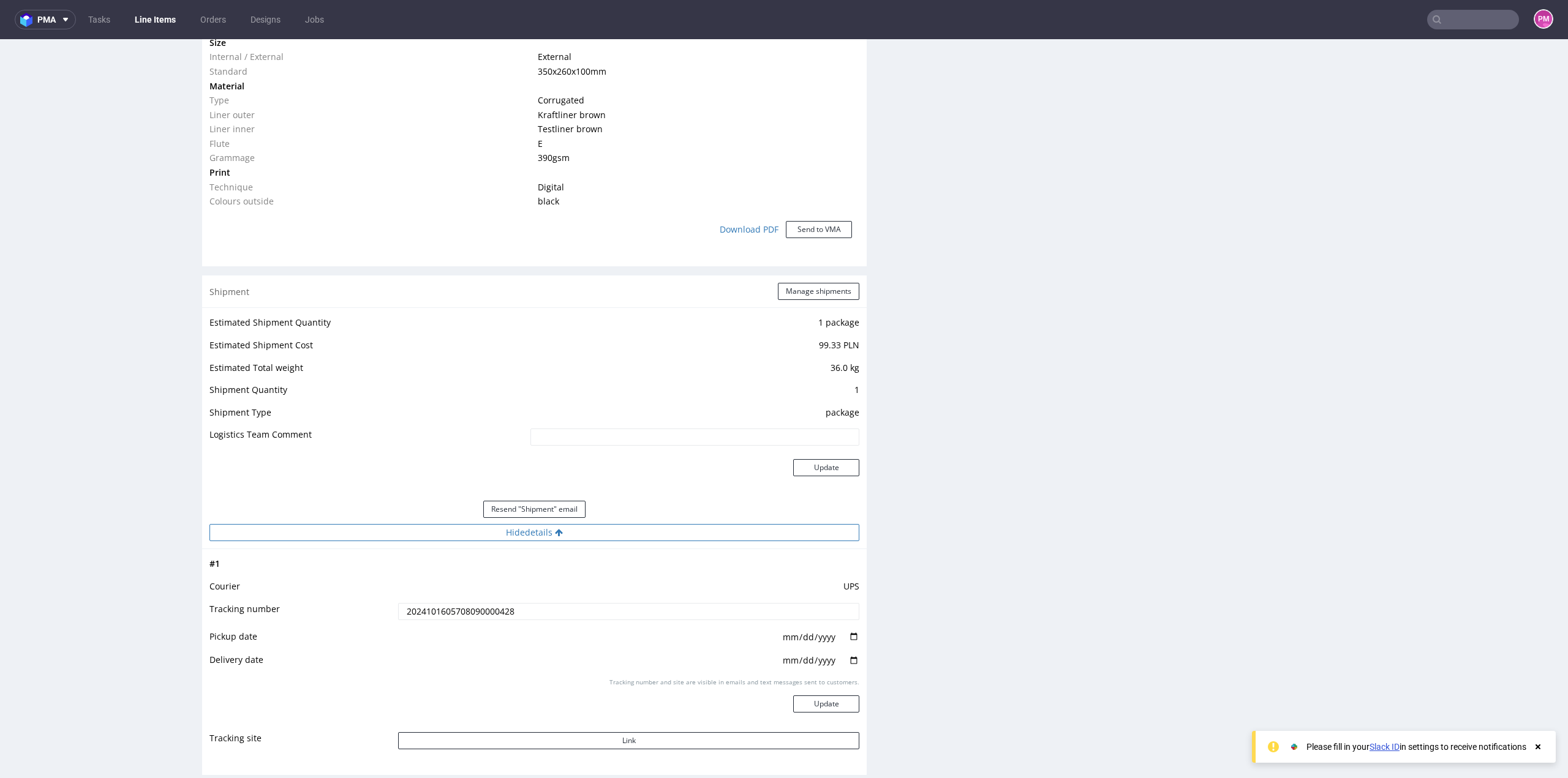
scroll to position [980, 0]
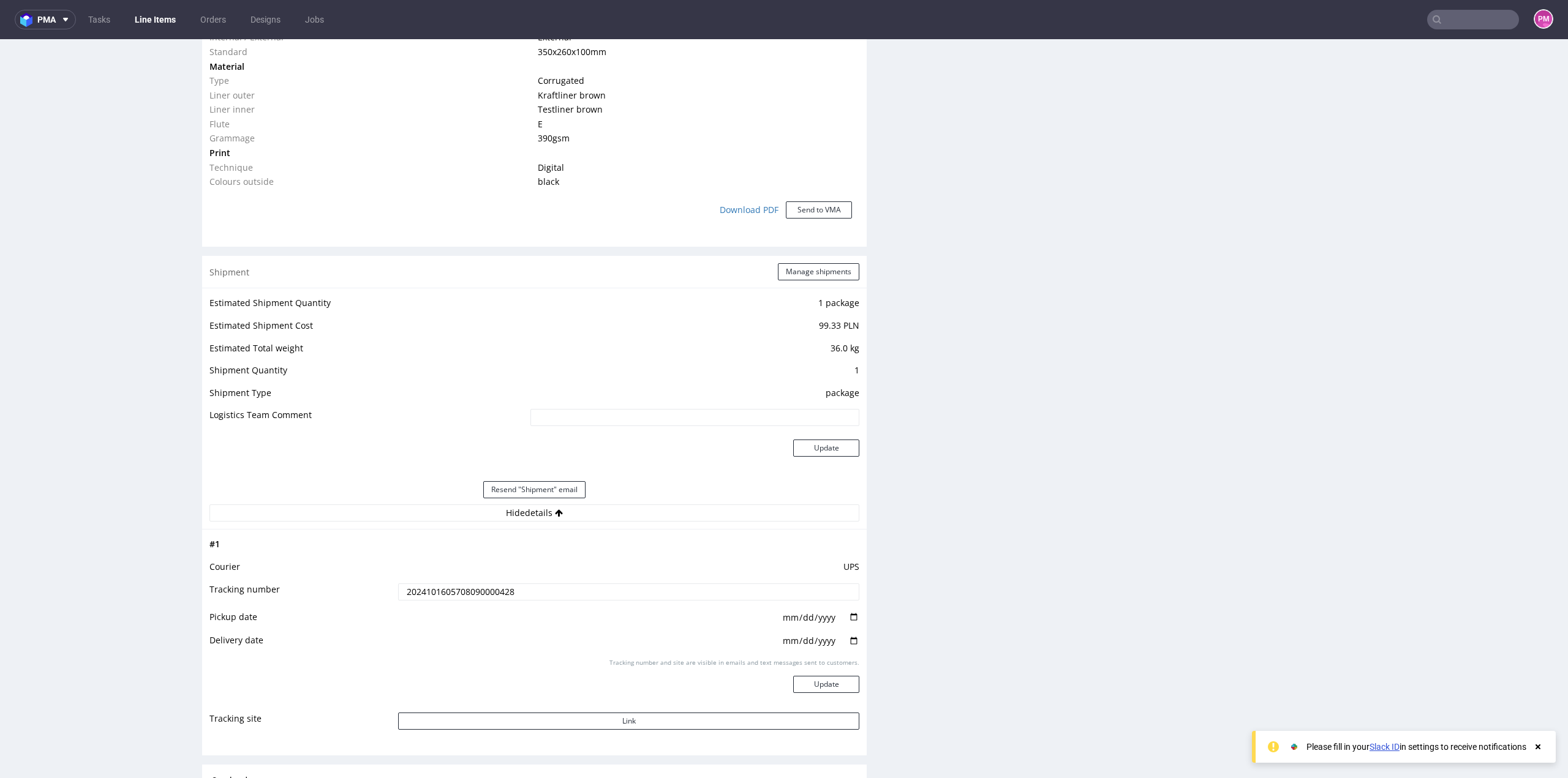
drag, startPoint x: 511, startPoint y: 592, endPoint x: 341, endPoint y: 582, distance: 170.3
click at [342, 582] on tr "Tracking number 2024101605708090000428" at bounding box center [534, 596] width 650 height 28
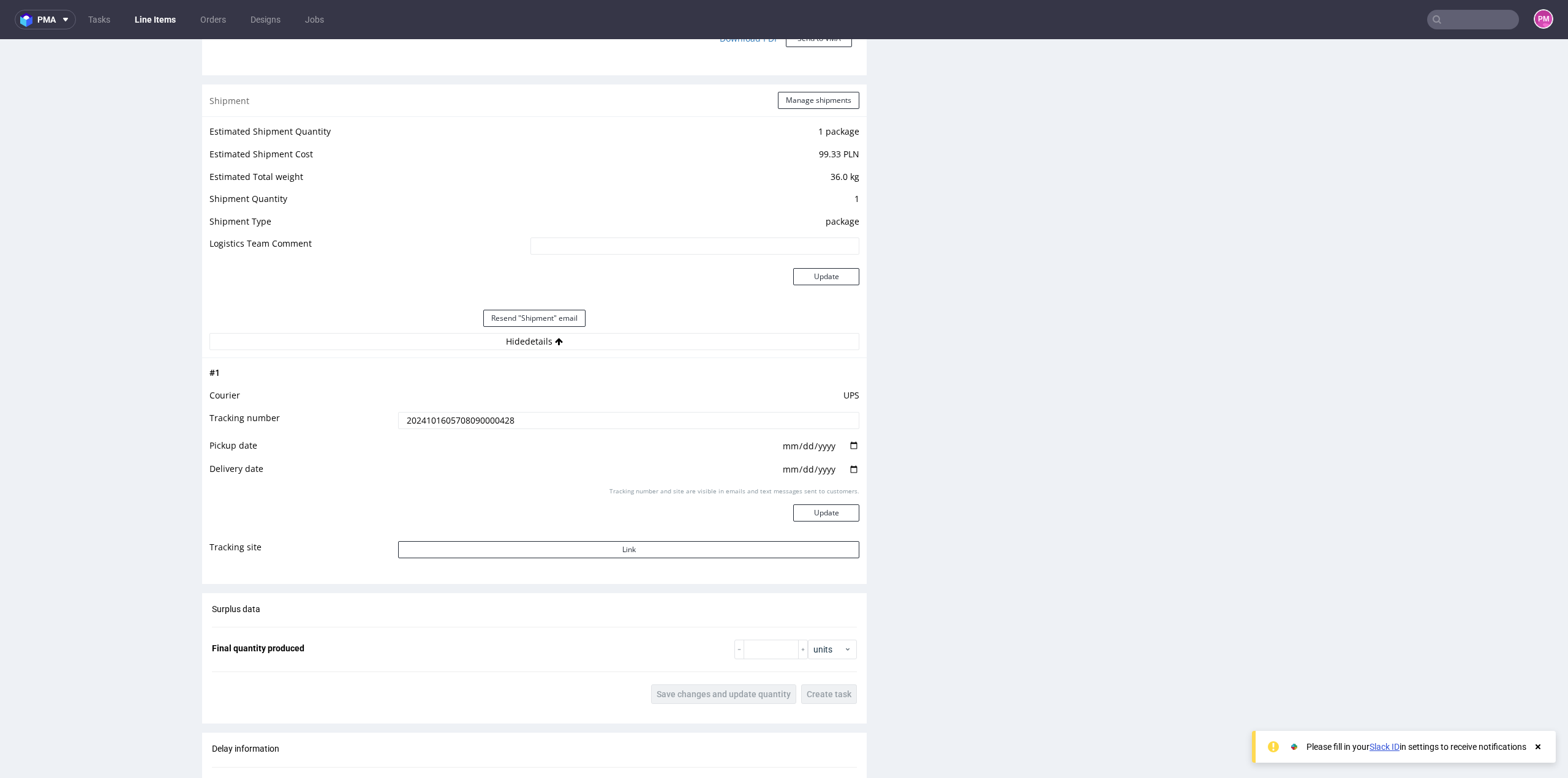
scroll to position [1164, 0]
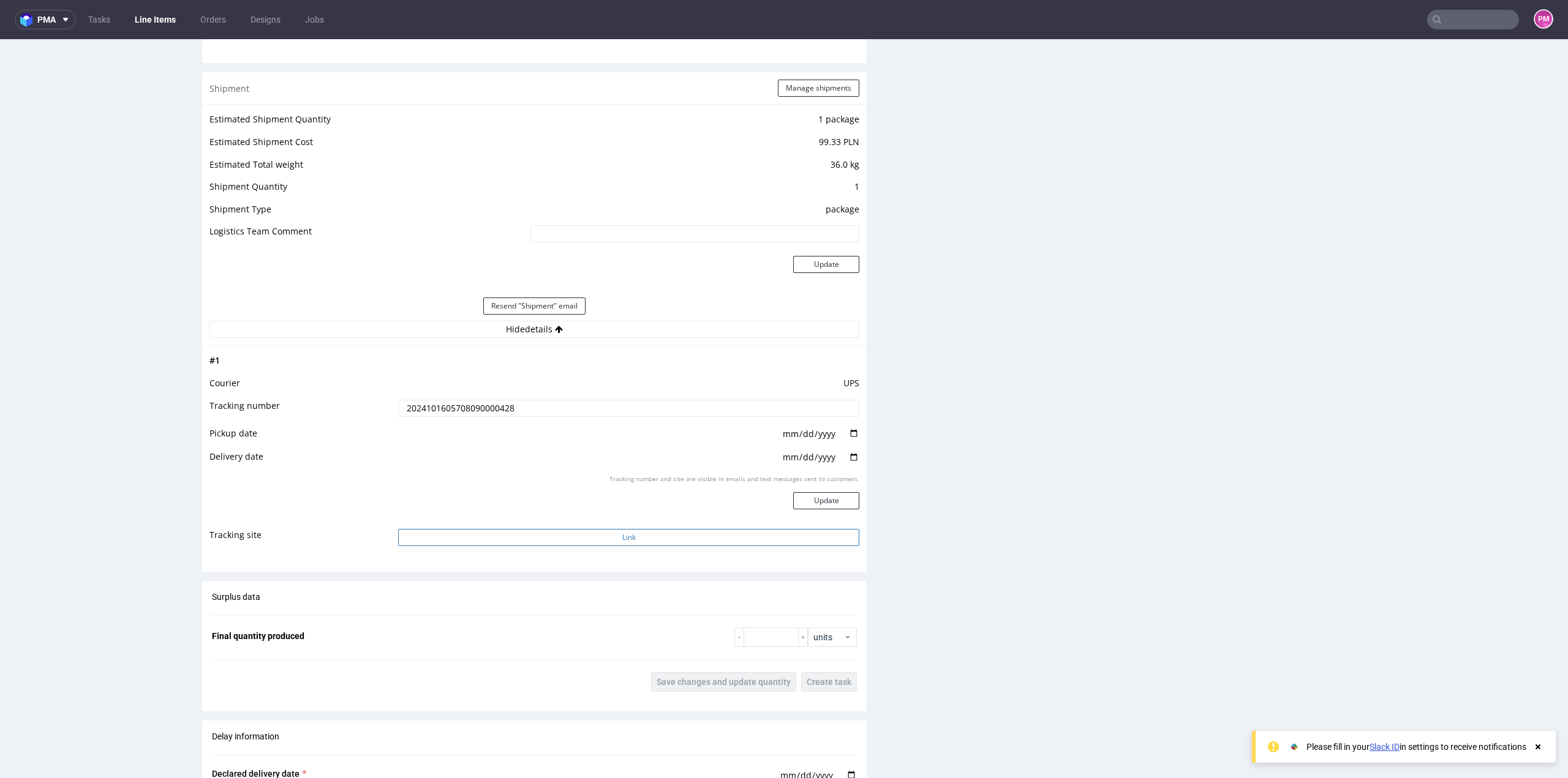
click at [613, 537] on button "Link" at bounding box center [629, 537] width 461 height 17
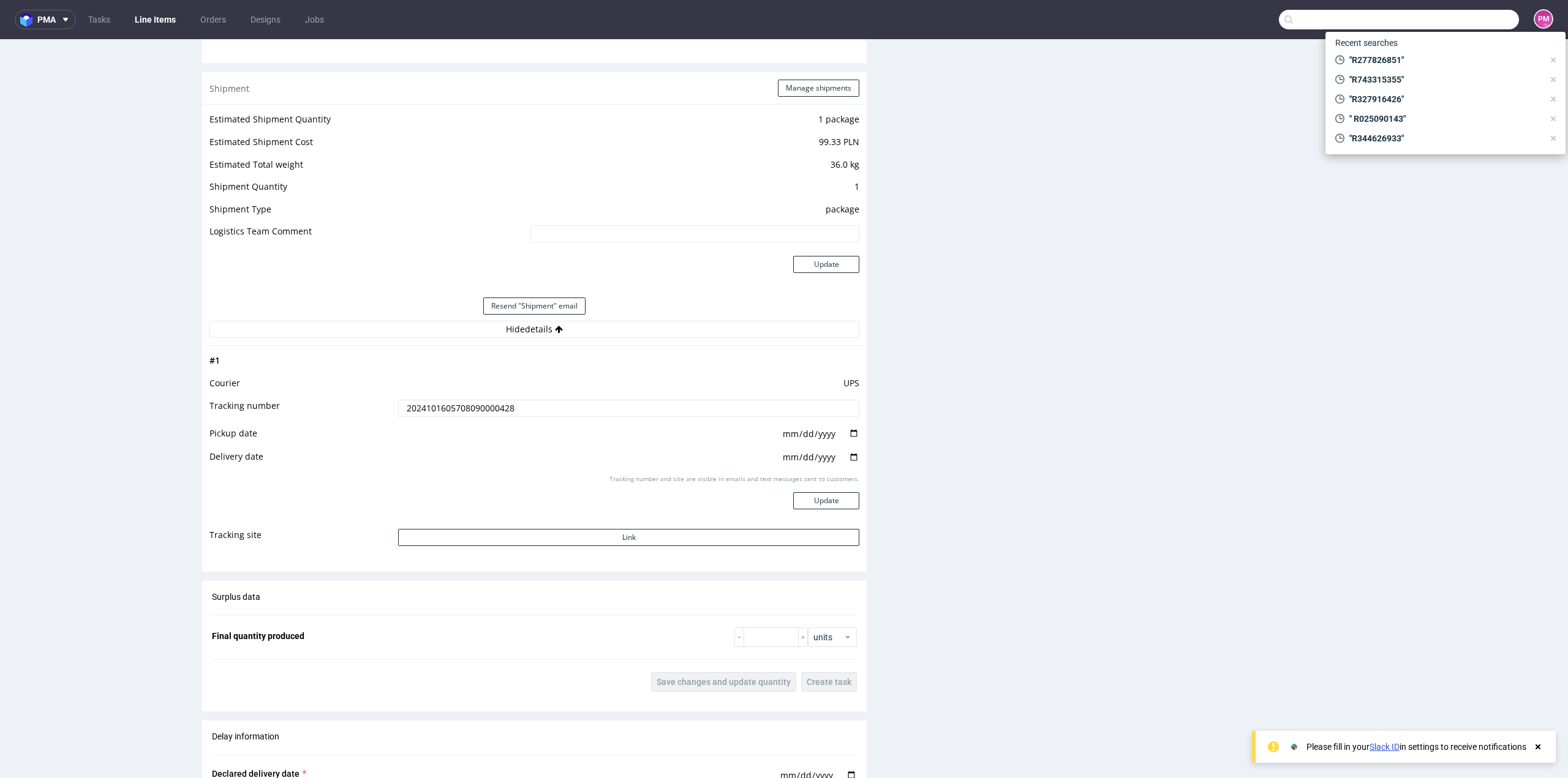
click at [1458, 16] on input "text" at bounding box center [1399, 19] width 240 height 20
type input "R124465465"
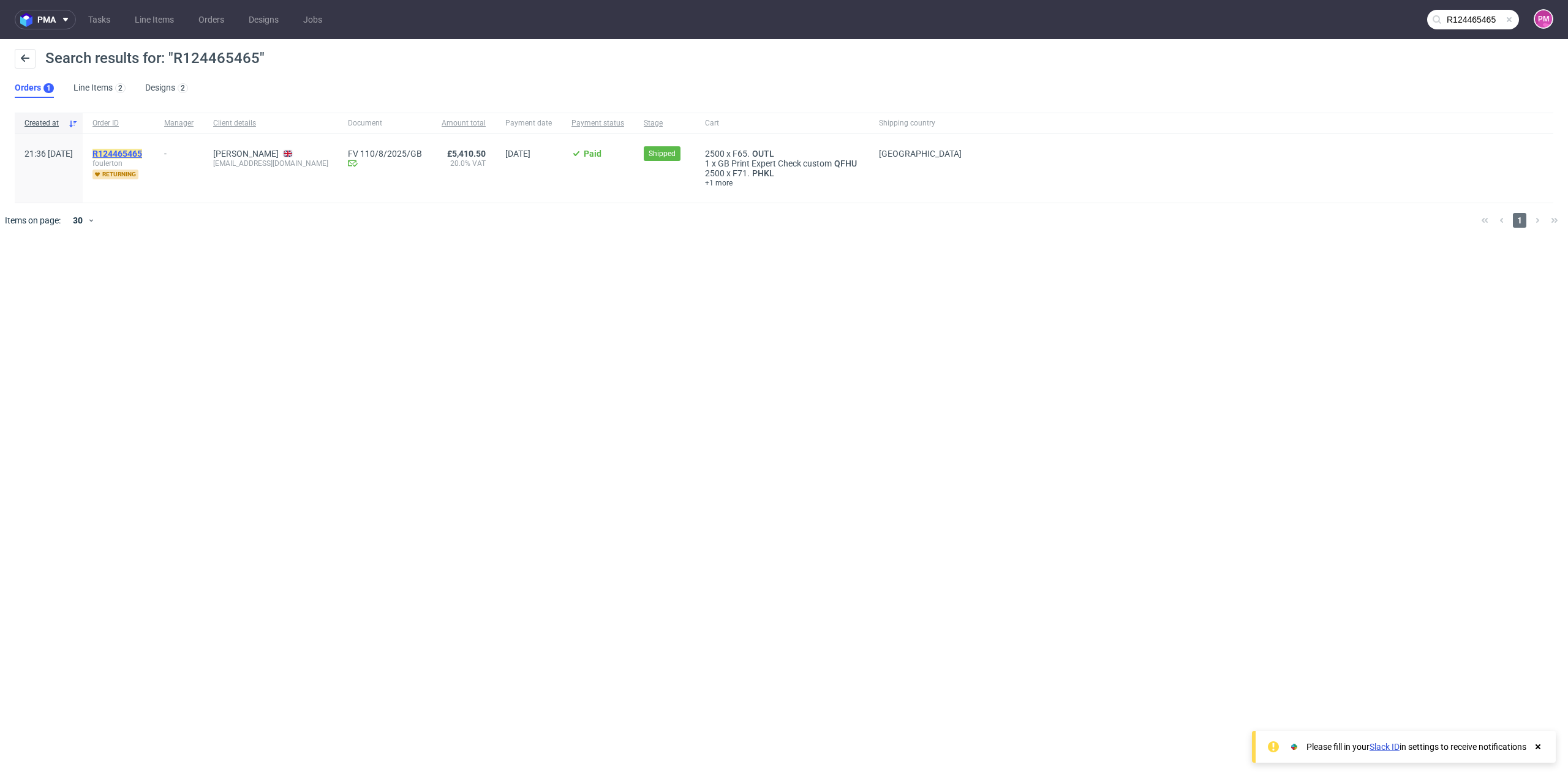
click at [137, 156] on mark "R124465465" at bounding box center [117, 153] width 49 height 9
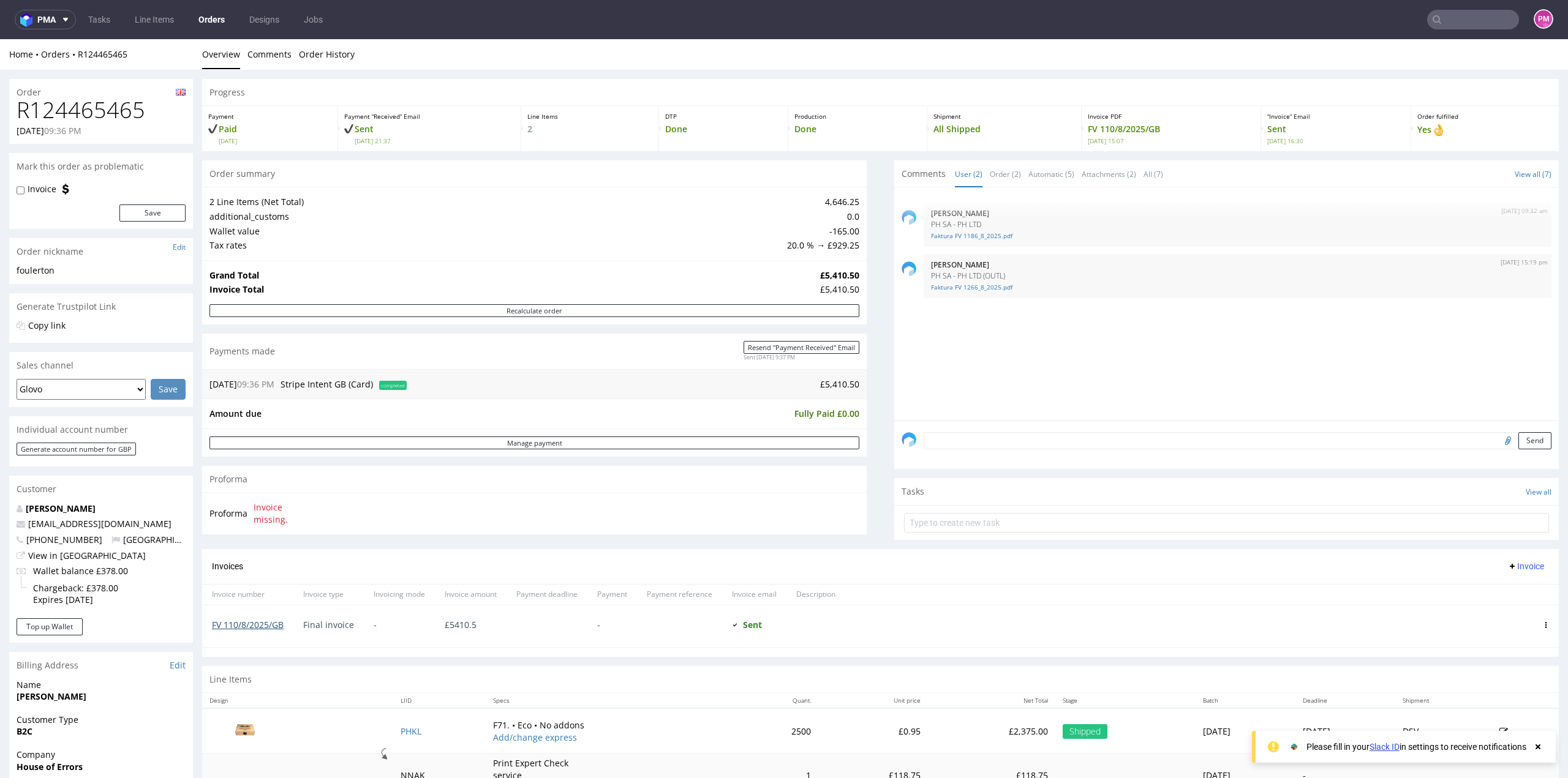
click at [253, 623] on link "FV 110/8/2025/GB" at bounding box center [248, 625] width 72 height 11
click at [931, 237] on link "Faktura FV 1186_8_2025.pdf" at bounding box center [1237, 236] width 613 height 9
click at [982, 288] on link "Faktura FV 1266_8_2025.pdf" at bounding box center [1237, 287] width 613 height 9
click at [1144, 175] on link "All (7)" at bounding box center [1153, 174] width 20 height 27
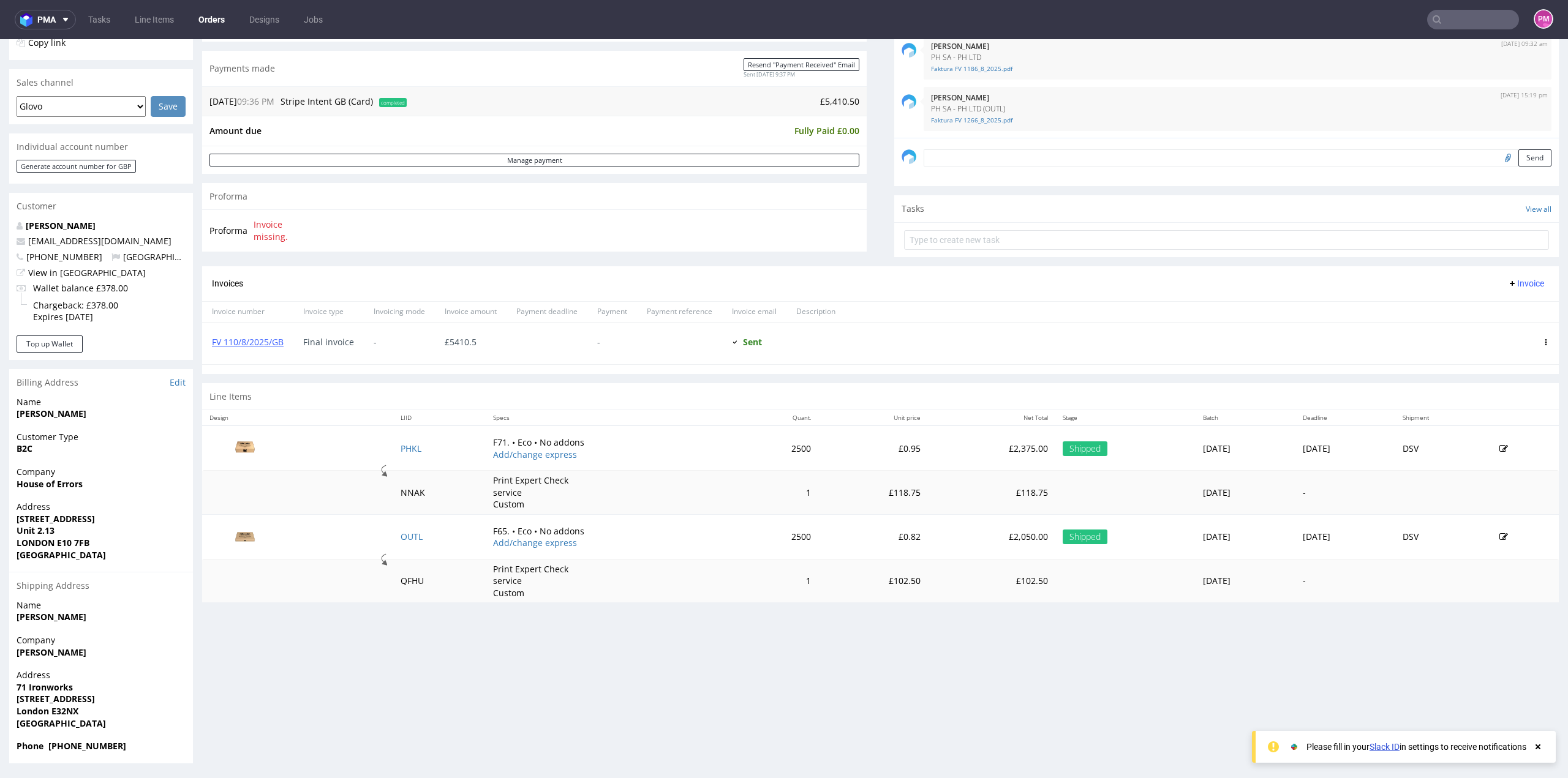
scroll to position [3, 0]
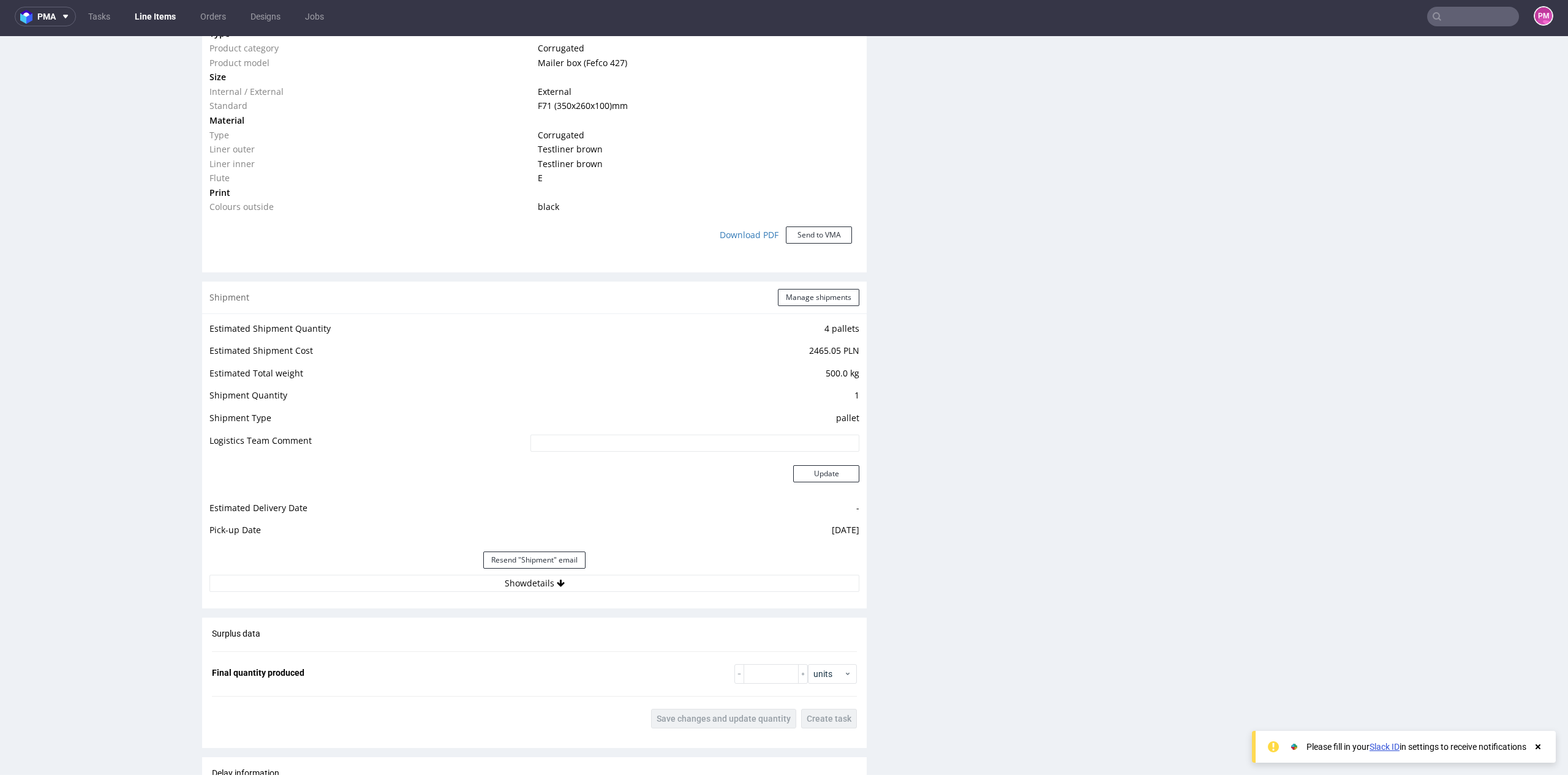
scroll to position [1102, 0]
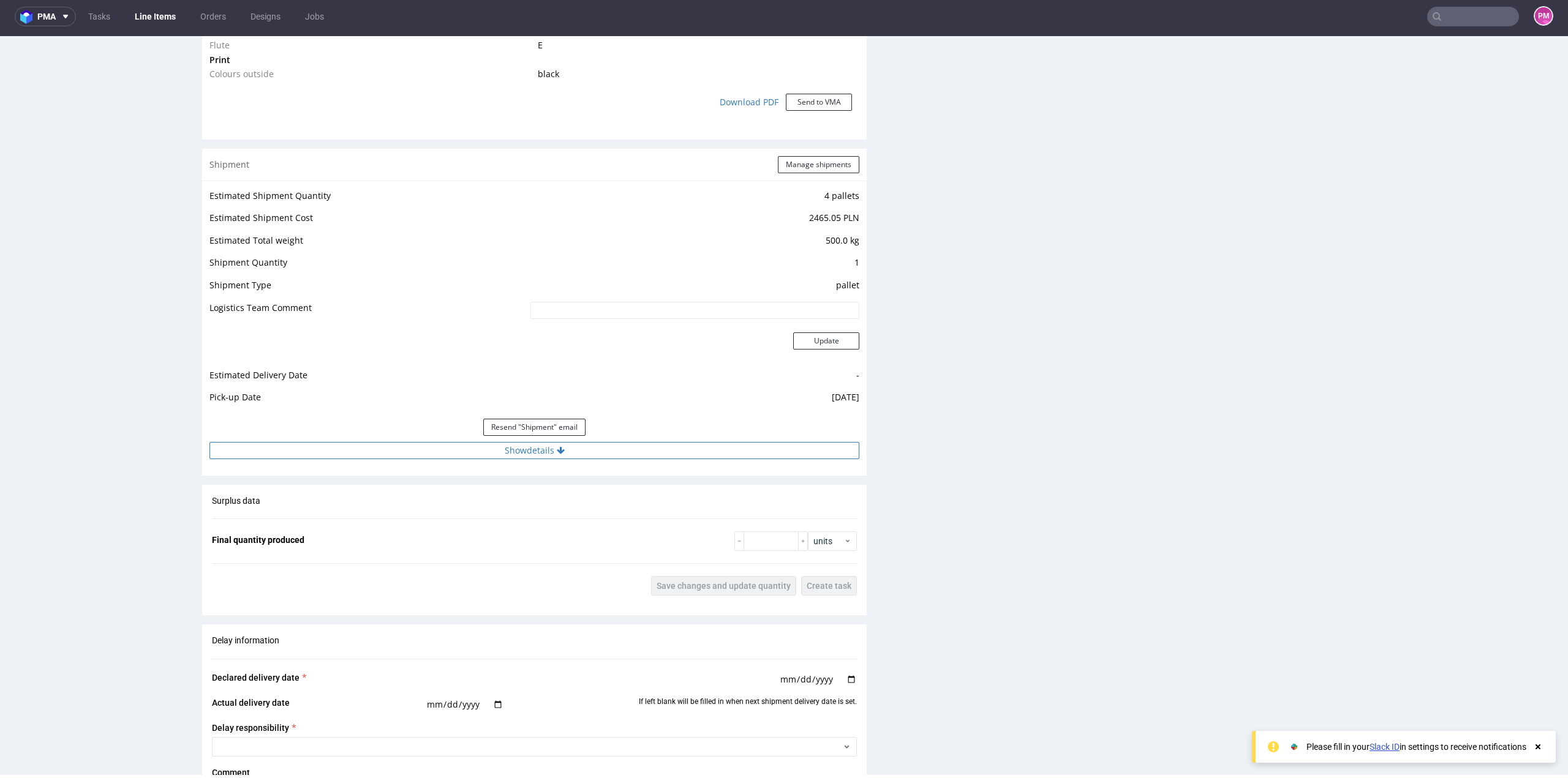
click at [516, 452] on button "Show details" at bounding box center [534, 450] width 650 height 17
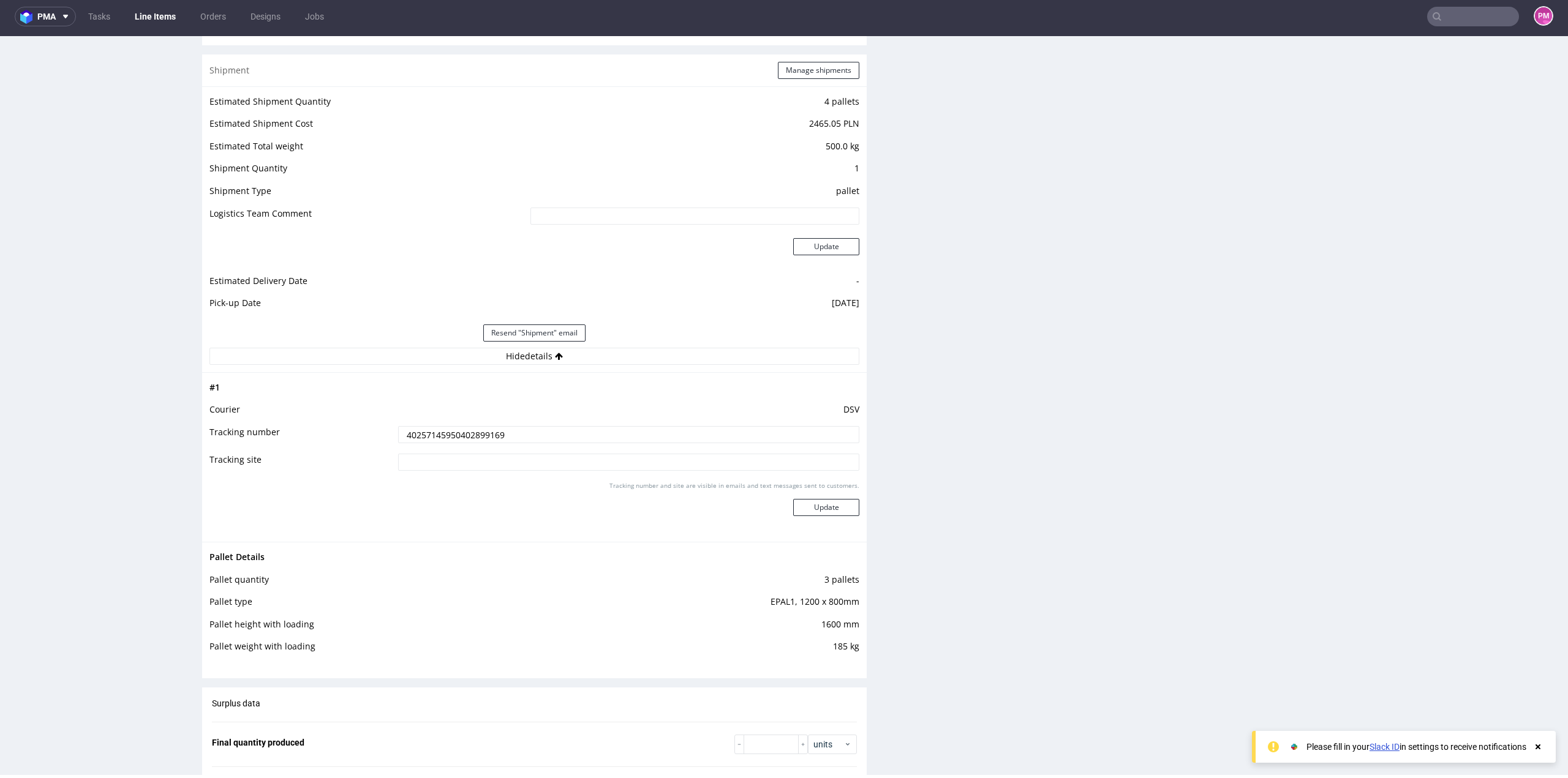
scroll to position [1170, 0]
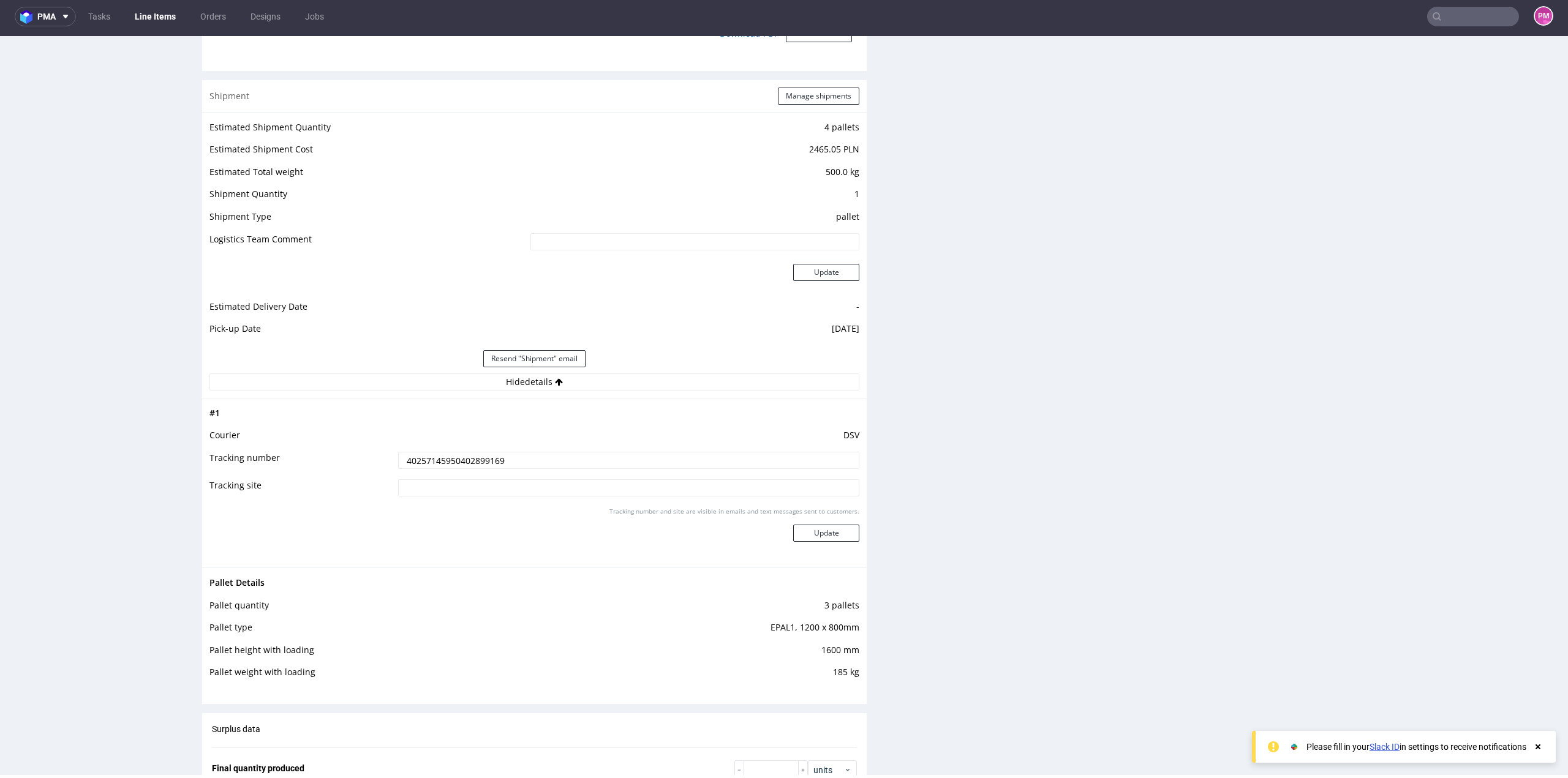
click at [464, 457] on input "40257145950402899169" at bounding box center [629, 460] width 461 height 17
click at [1453, 21] on input "text" at bounding box center [1473, 16] width 92 height 20
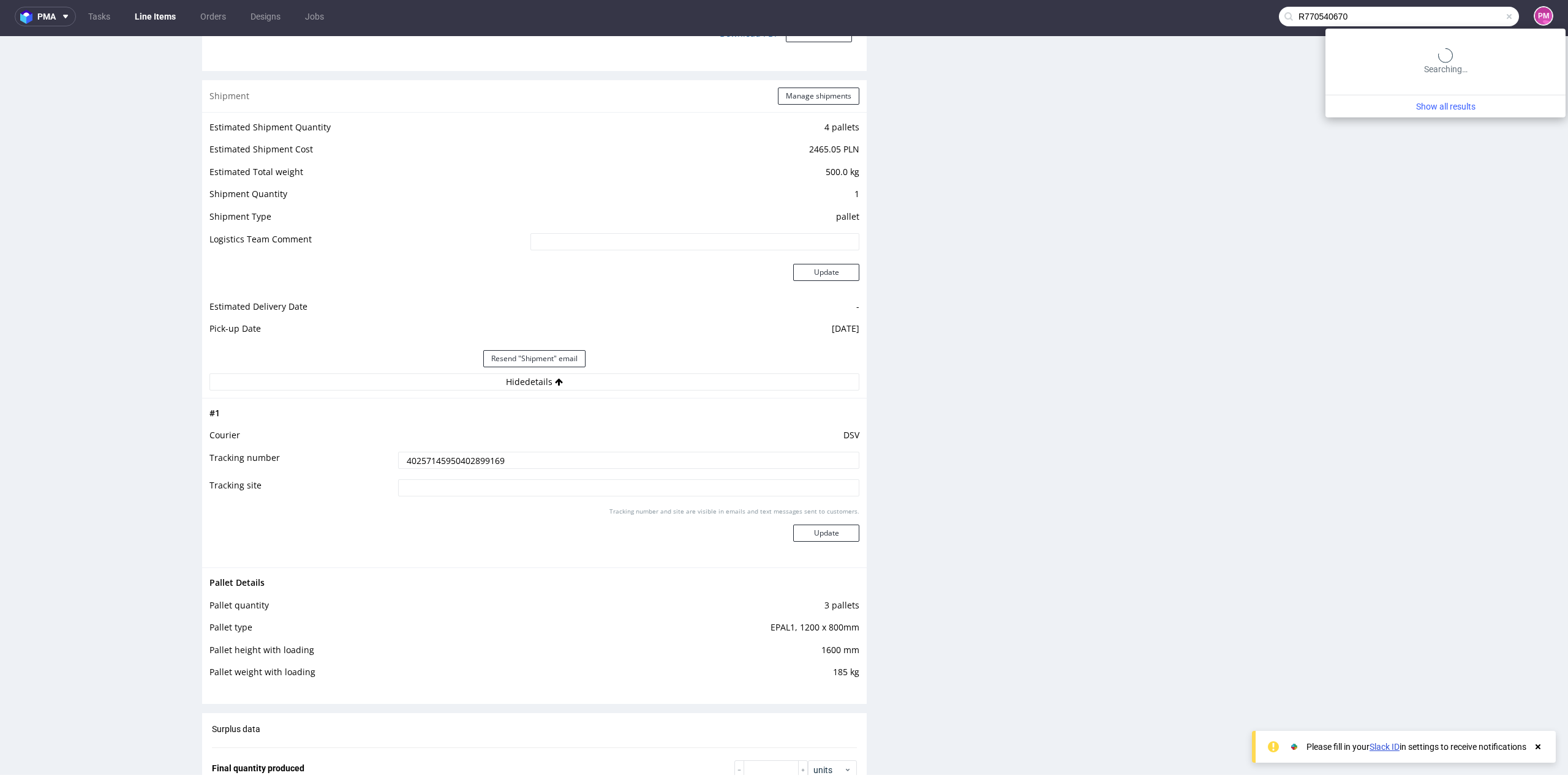
type input "R770540670"
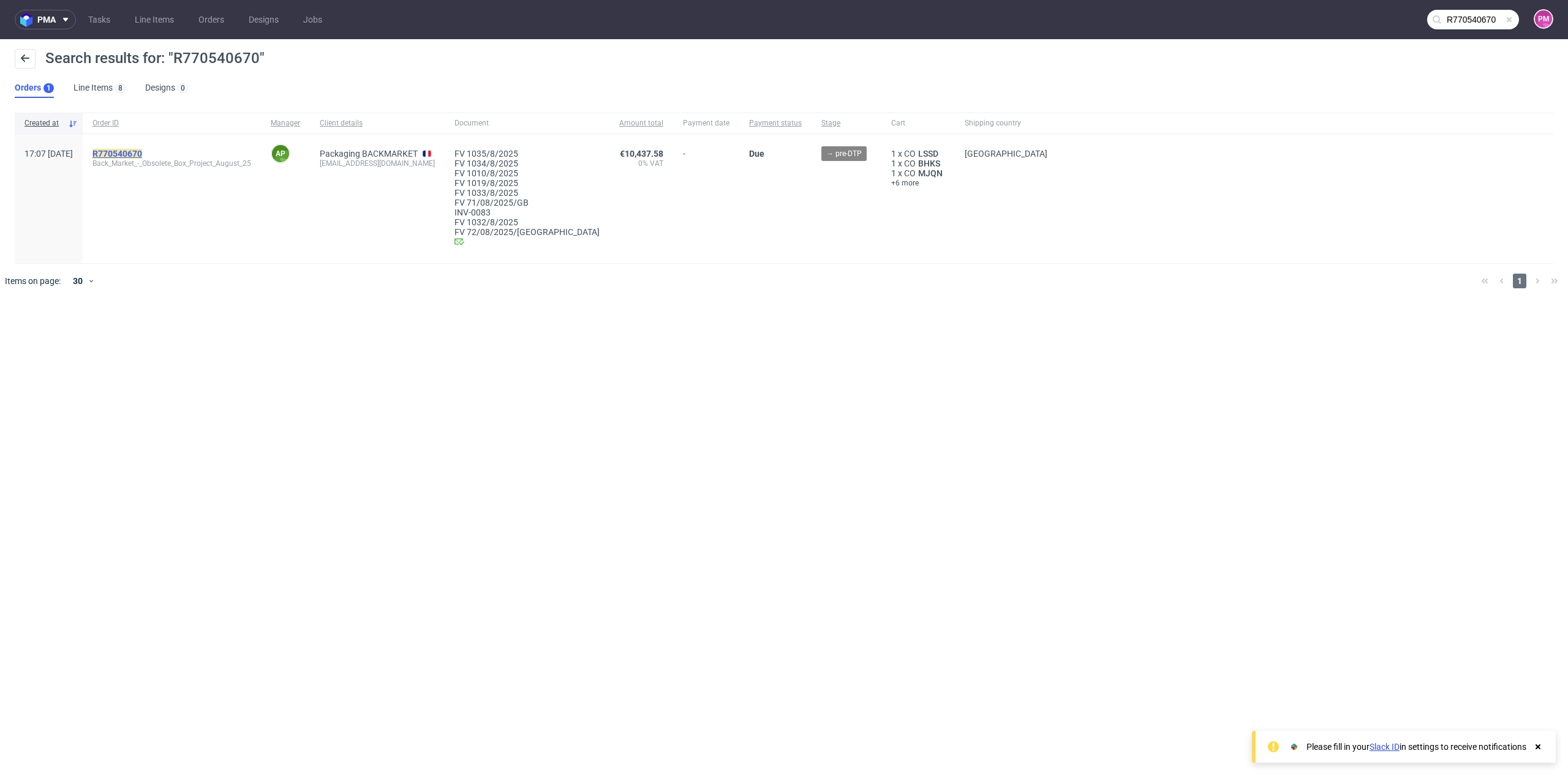
click at [140, 151] on mark "R770540670" at bounding box center [117, 153] width 49 height 9
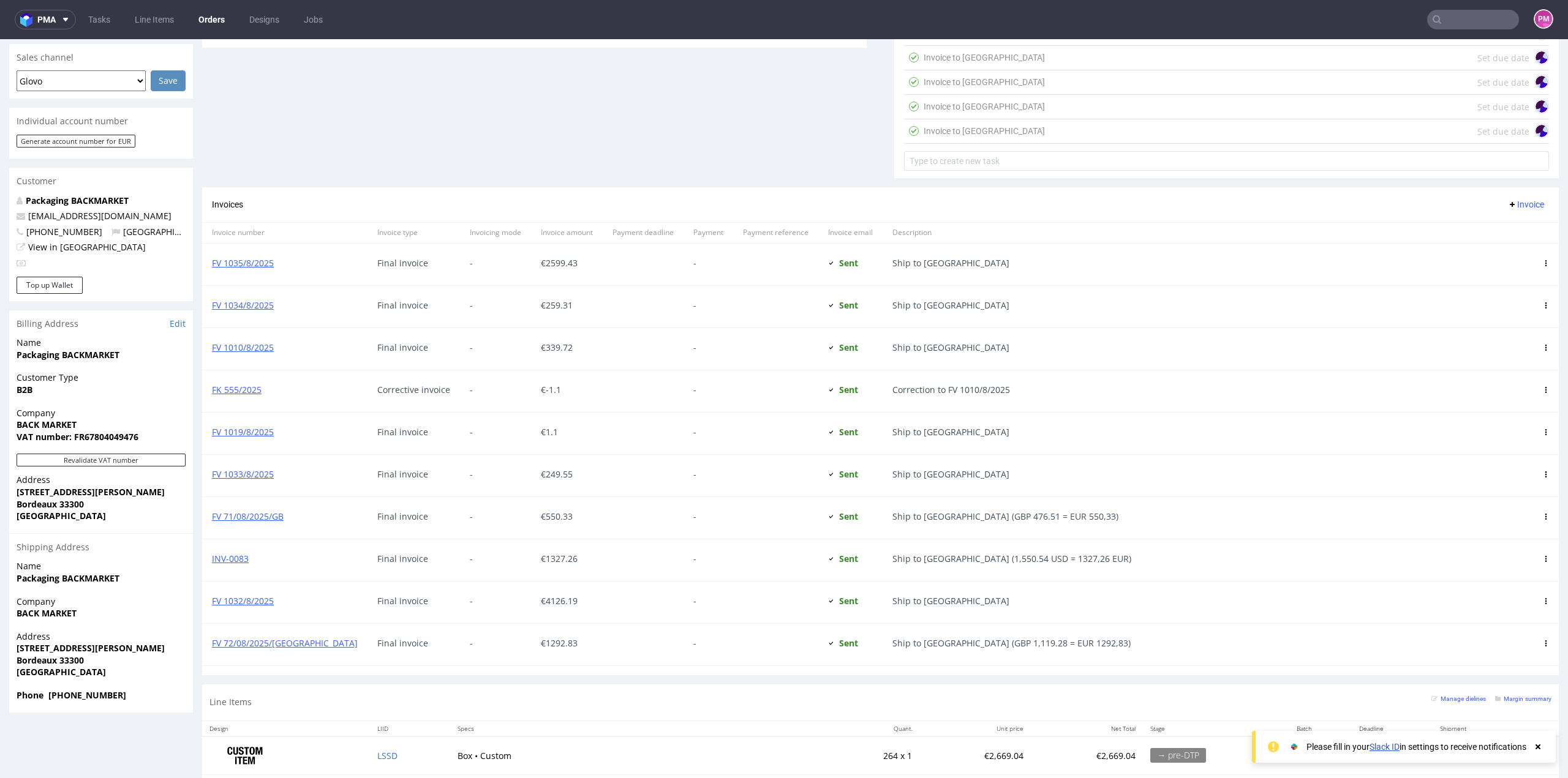
scroll to position [551, 0]
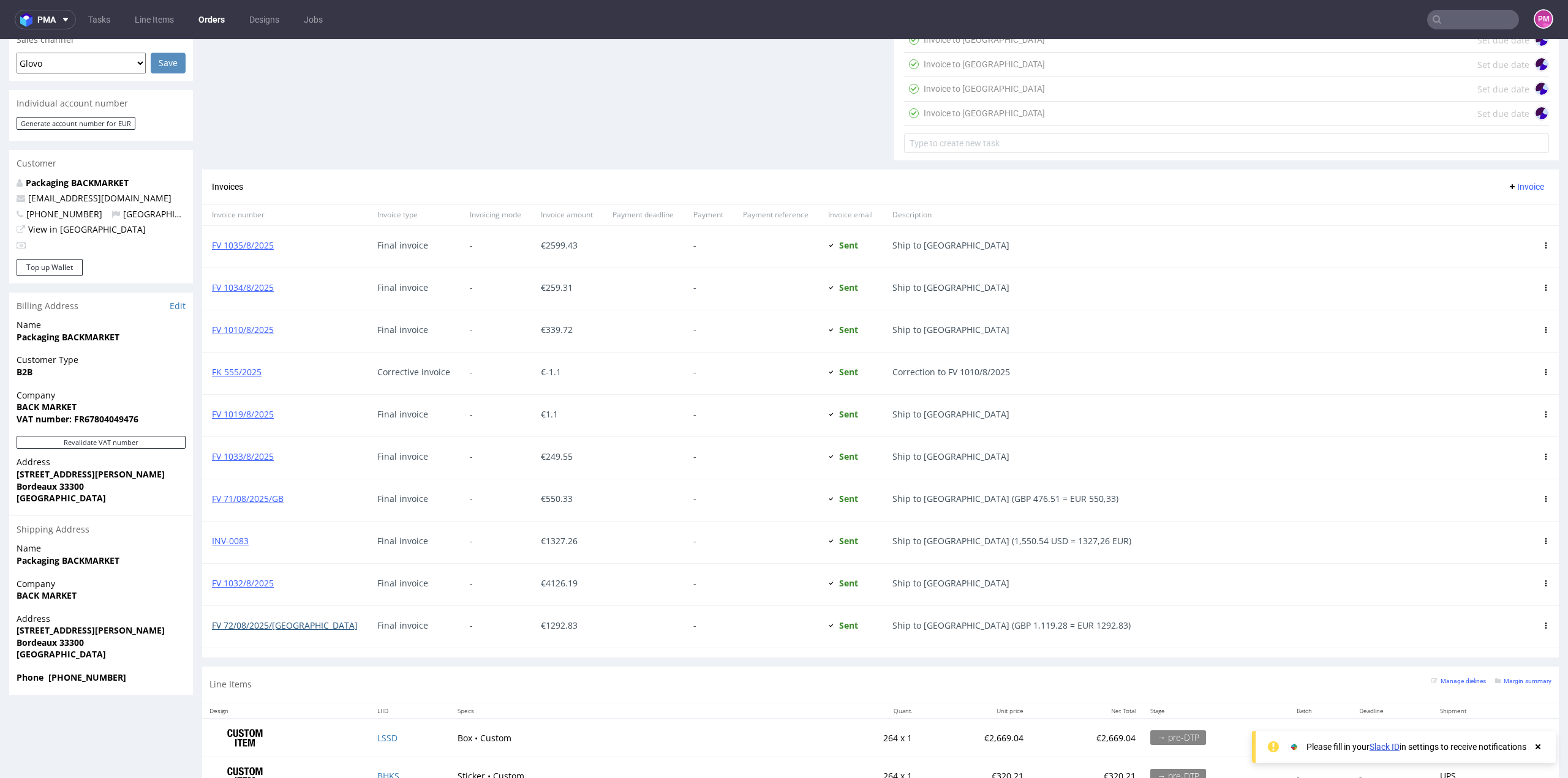
click at [264, 622] on link "FV 72/08/2025/[GEOGRAPHIC_DATA]" at bounding box center [285, 625] width 146 height 11
click at [234, 537] on link "INV-0083" at bounding box center [231, 541] width 37 height 11
click at [246, 498] on link "FV 71/08/2025/GB" at bounding box center [248, 499] width 72 height 11
click at [1460, 15] on input "text" at bounding box center [1473, 19] width 92 height 20
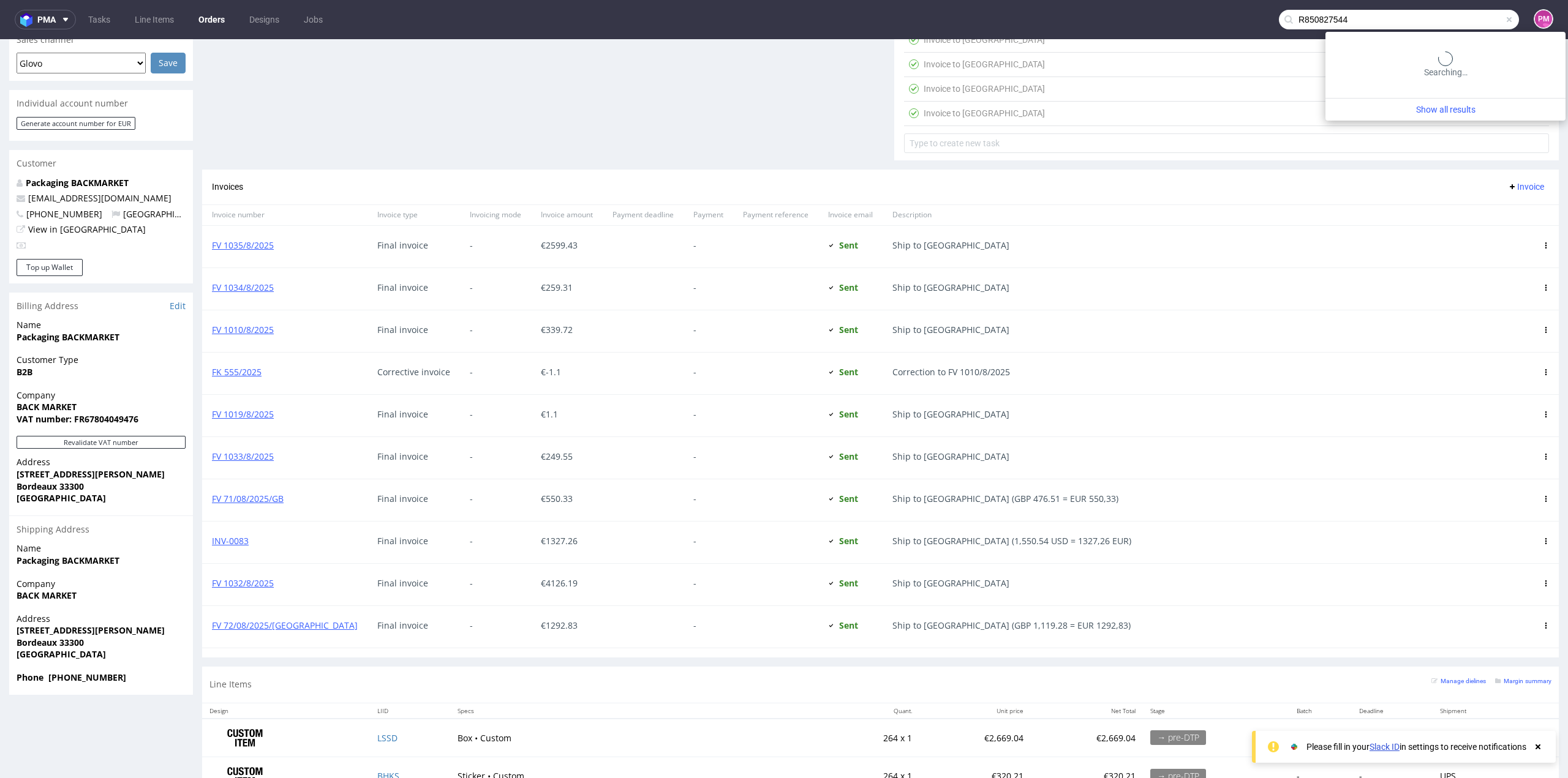
type input "R850827544"
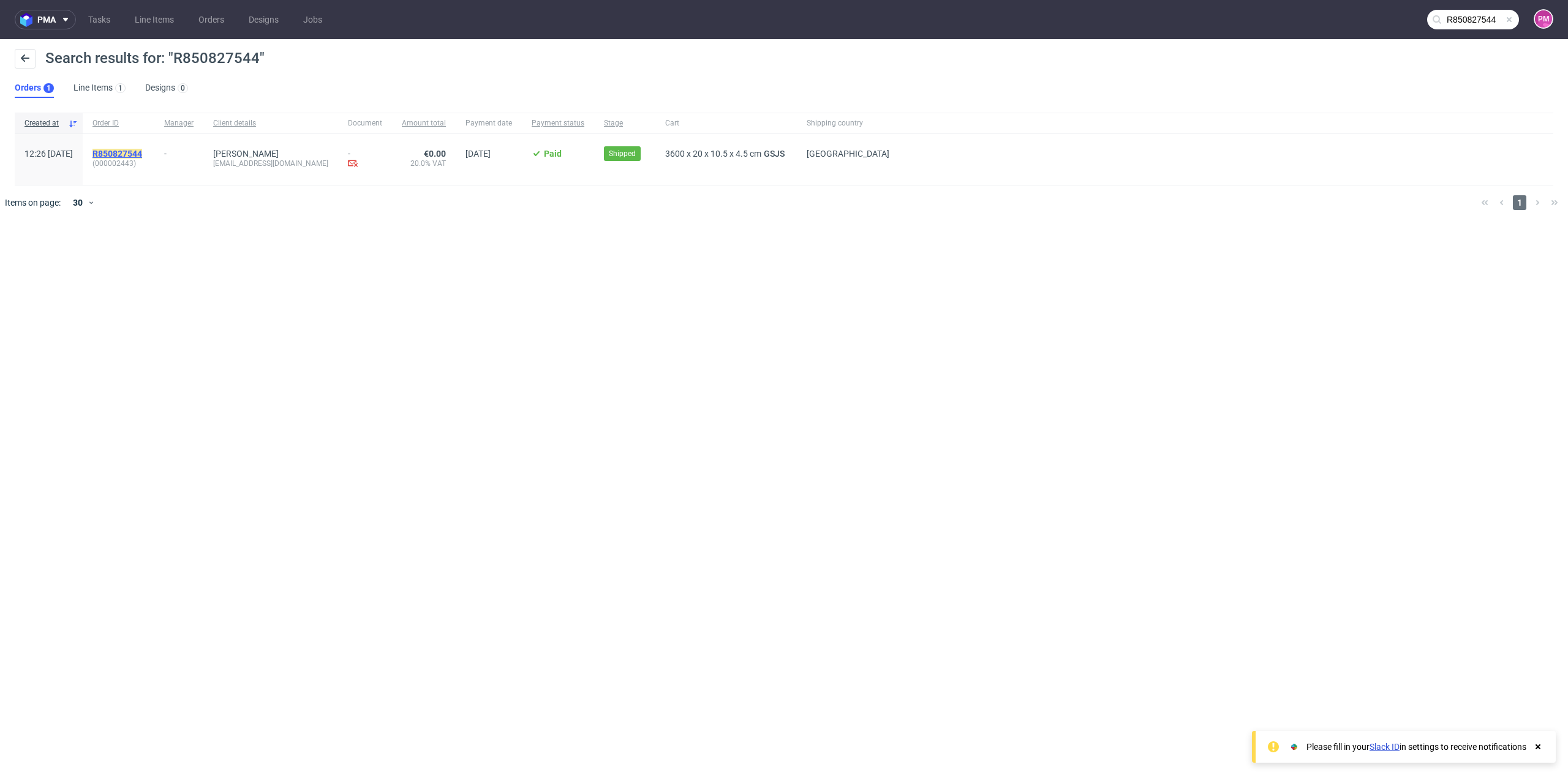
click at [135, 153] on mark "R850827544" at bounding box center [117, 153] width 49 height 9
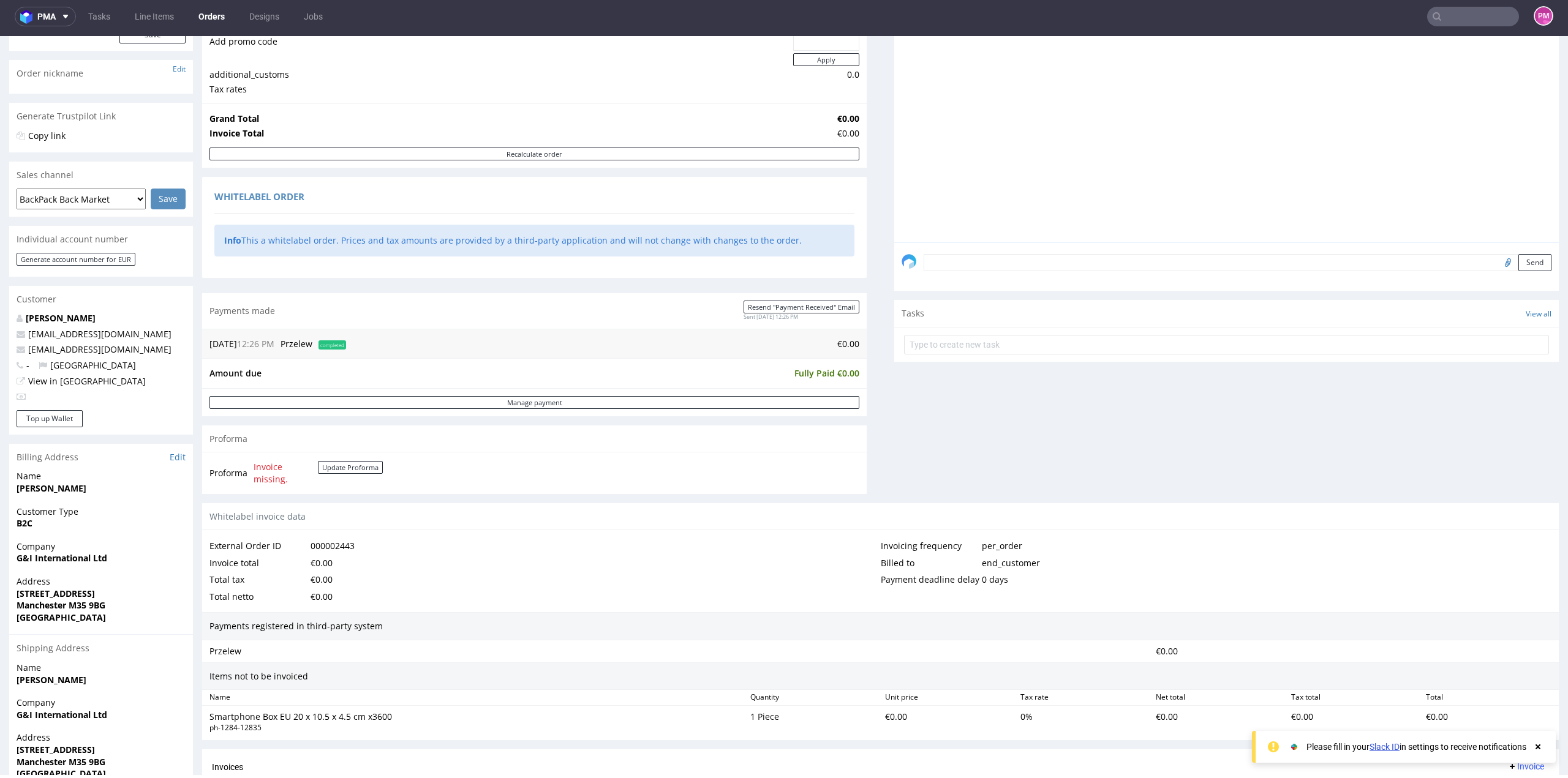
scroll to position [309, 0]
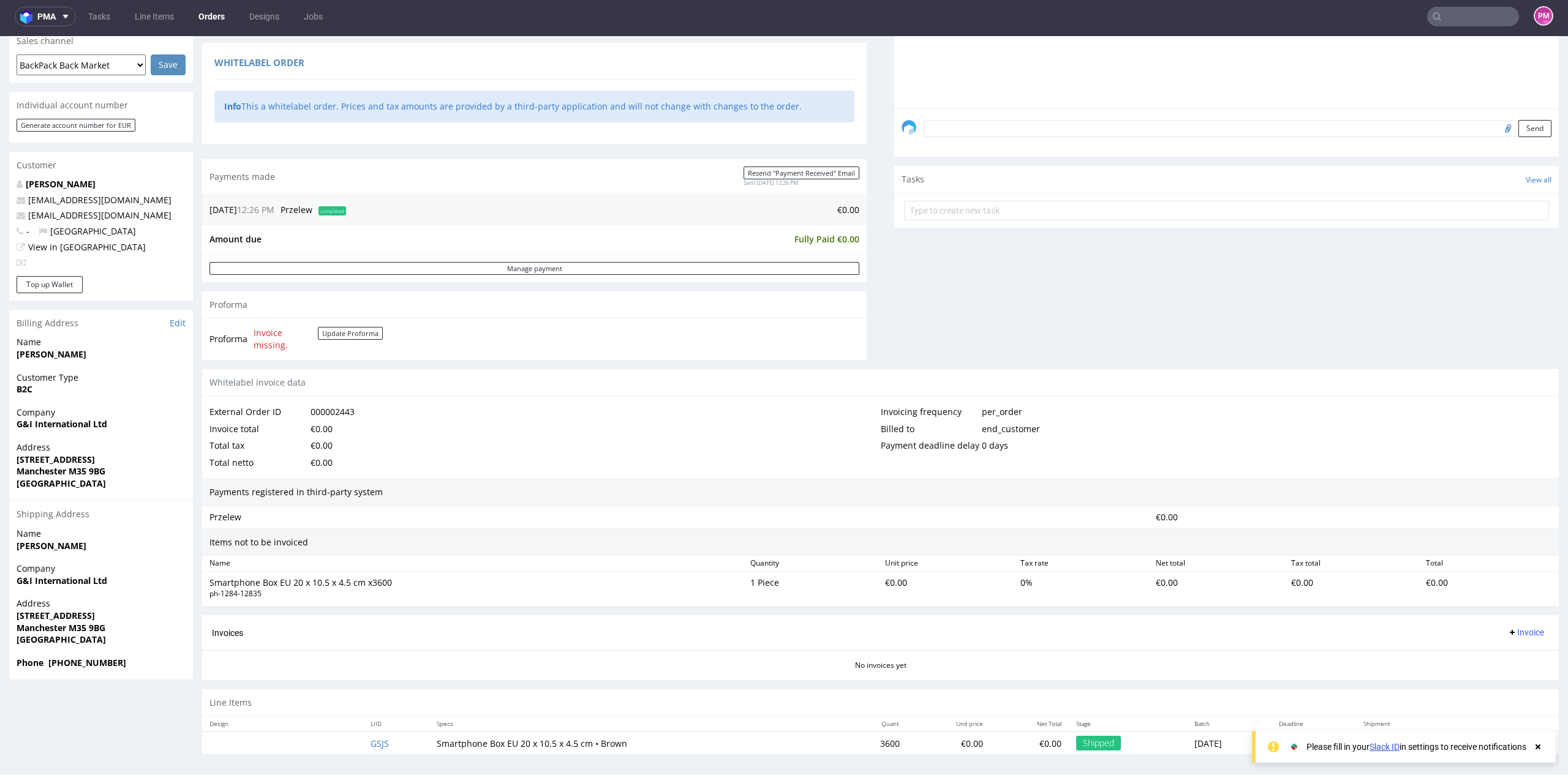
click at [1474, 13] on input "text" at bounding box center [1473, 16] width 92 height 20
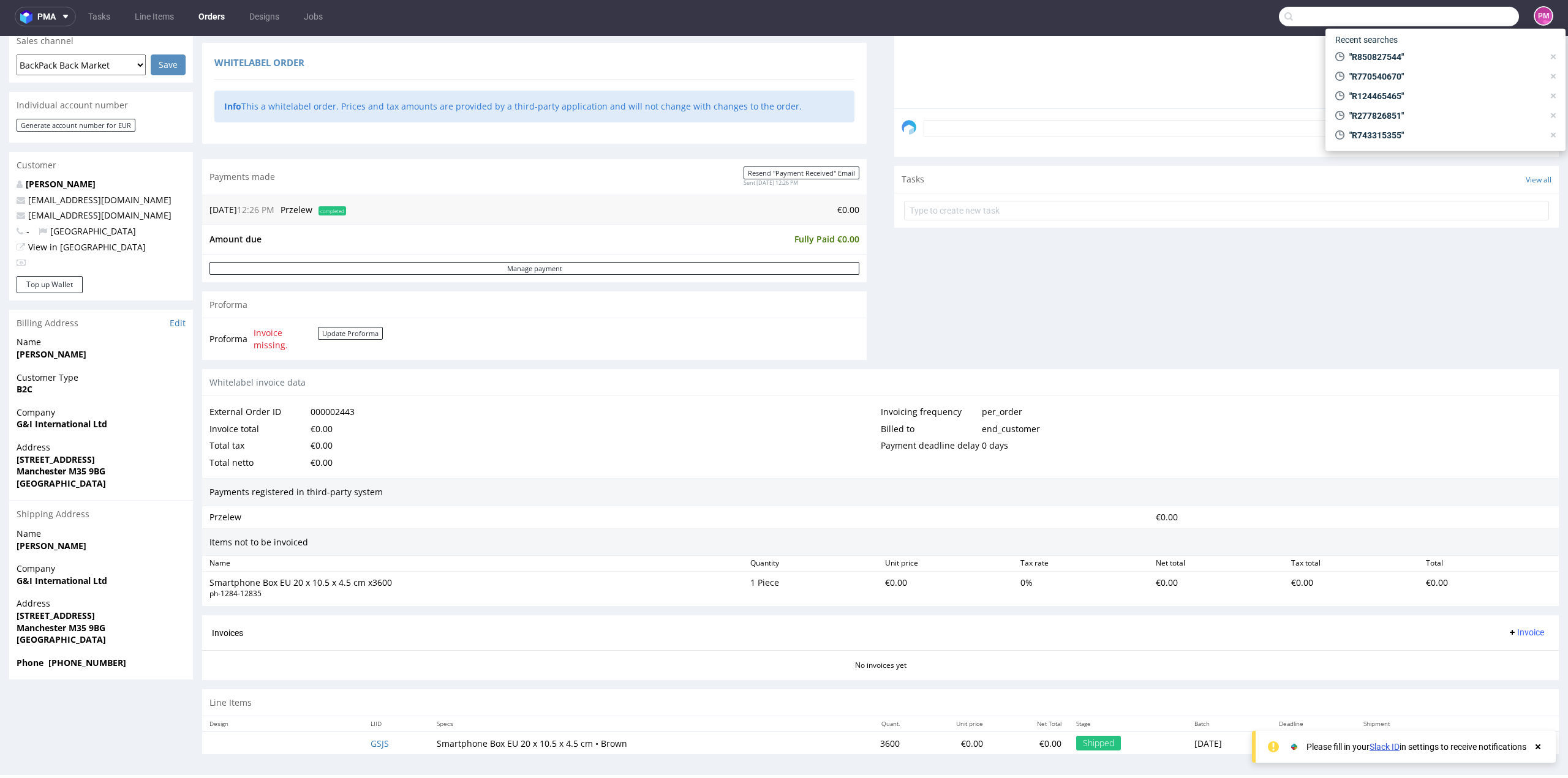
paste input "R248191138"
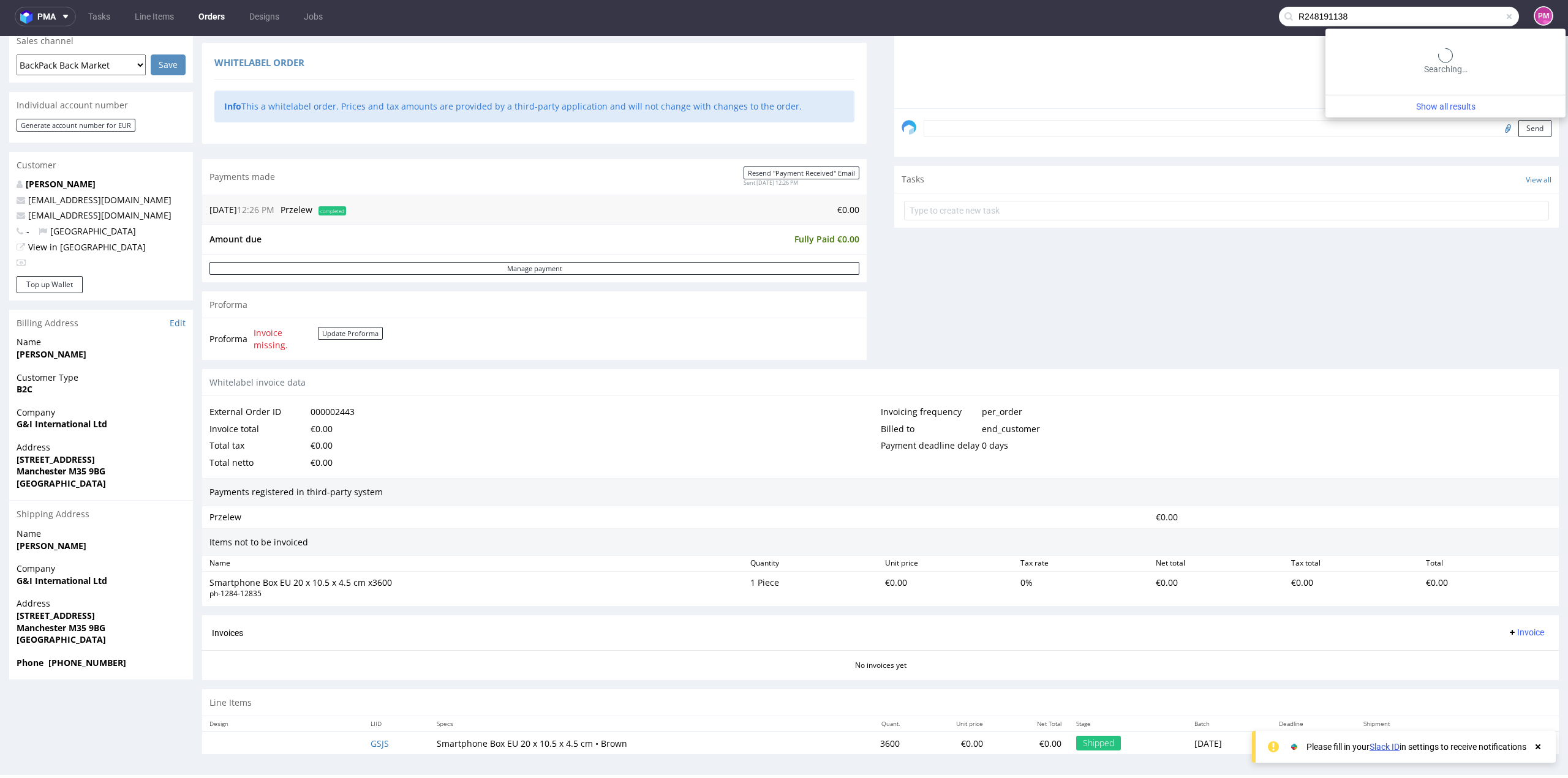
type input "R248191138"
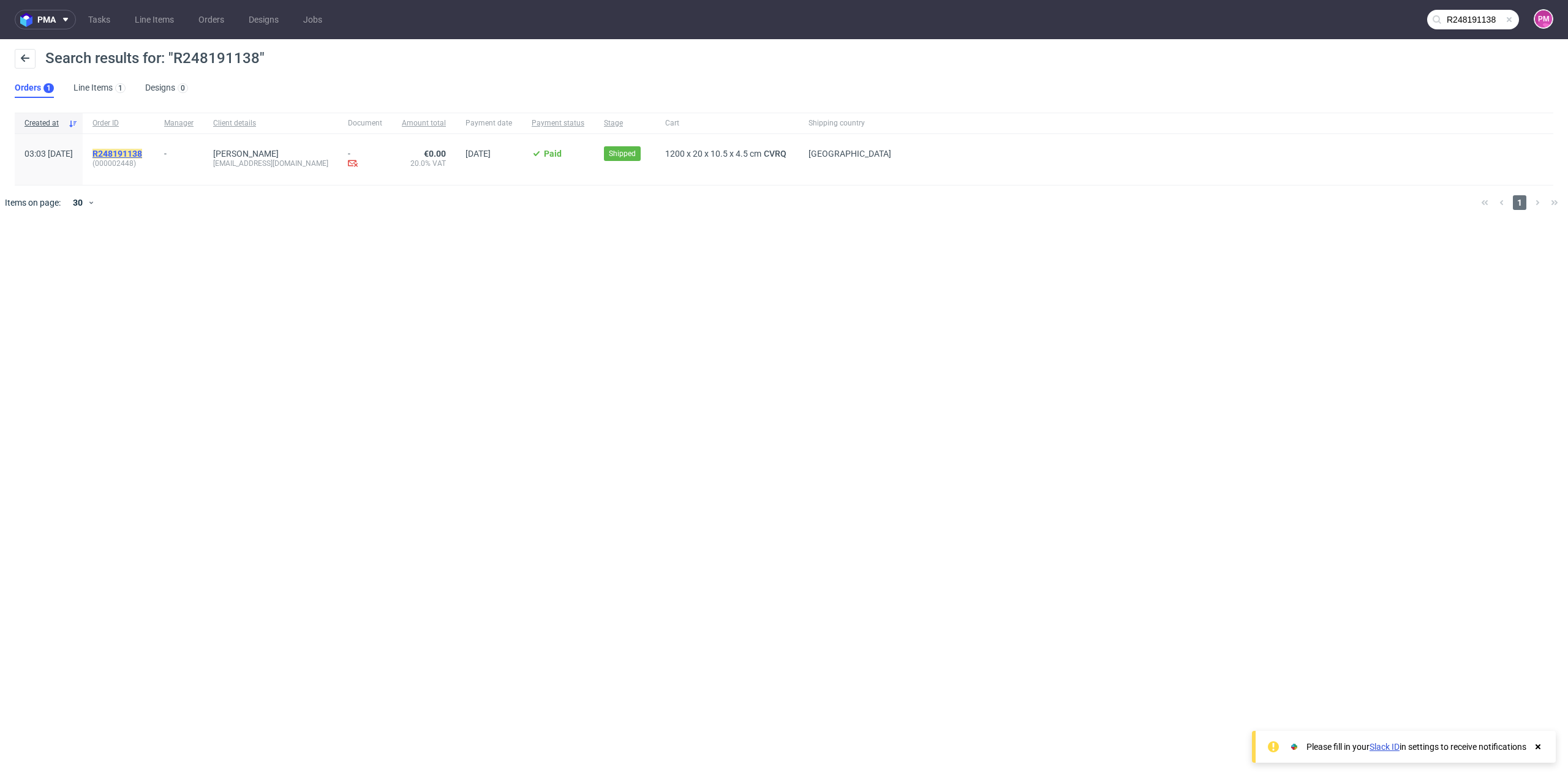
click at [134, 151] on mark "R248191138" at bounding box center [117, 153] width 49 height 9
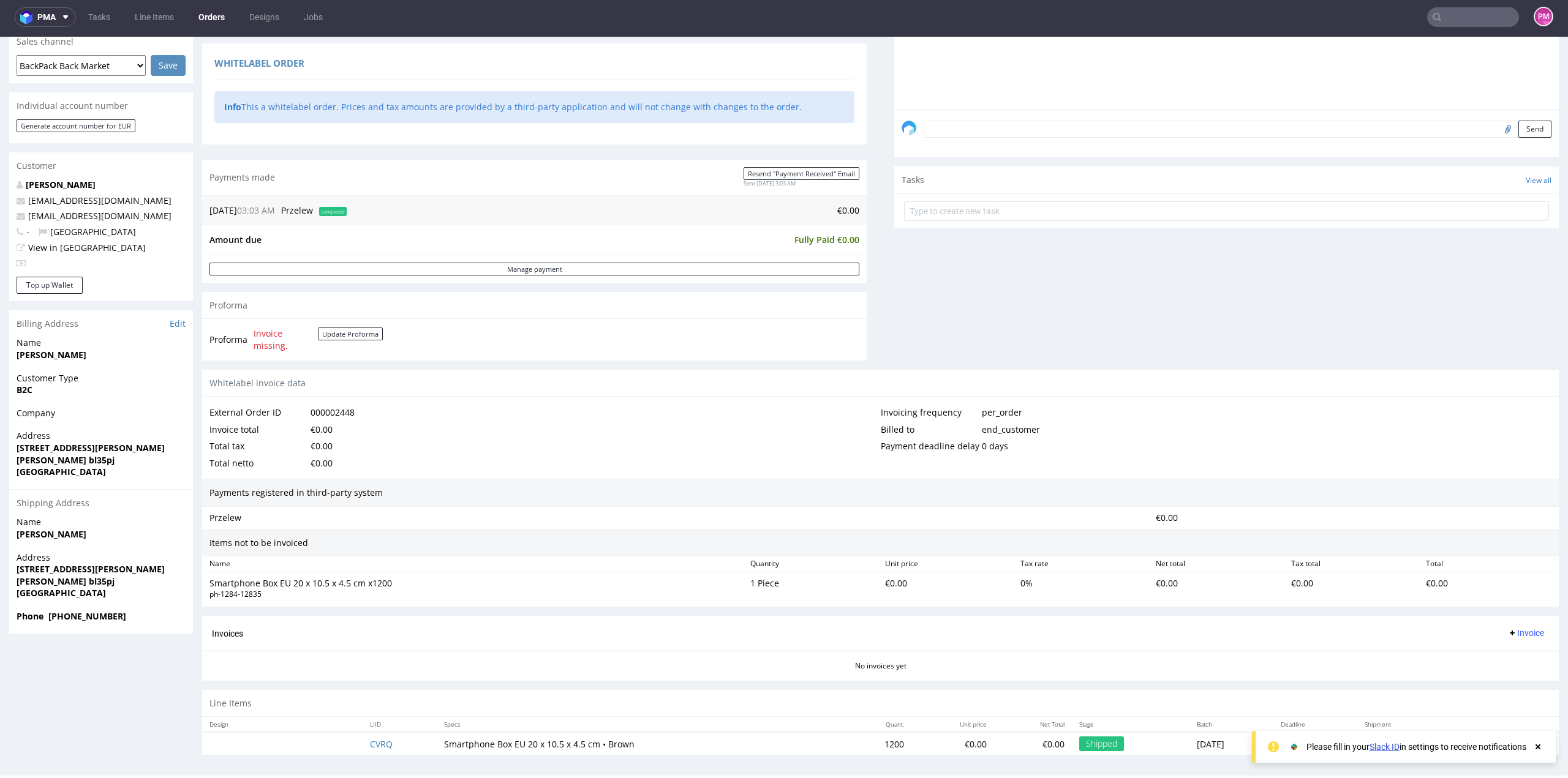
scroll to position [3, 0]
